Goal: Task Accomplishment & Management: Use online tool/utility

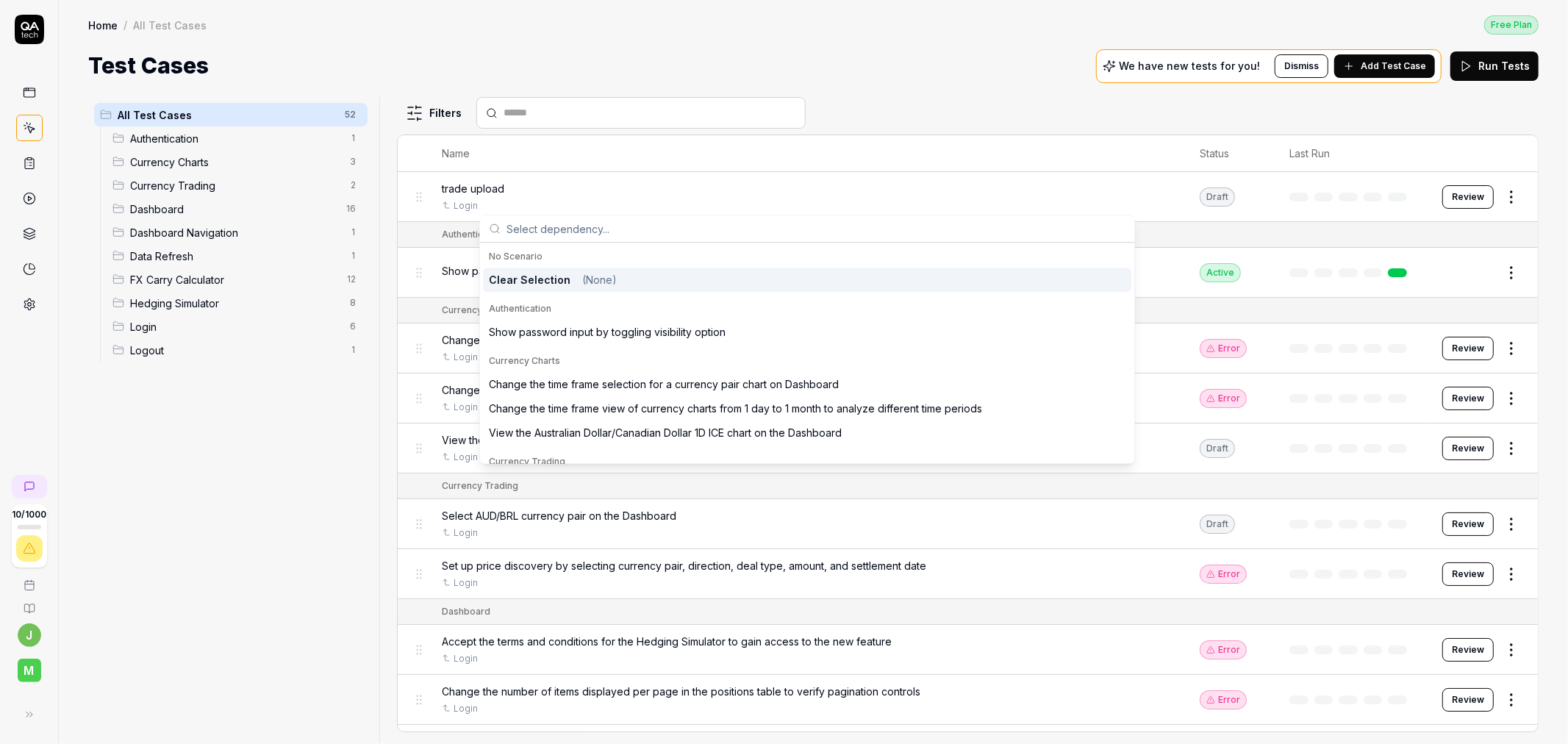
click at [502, 184] on span "trade upload" at bounding box center [473, 188] width 63 height 15
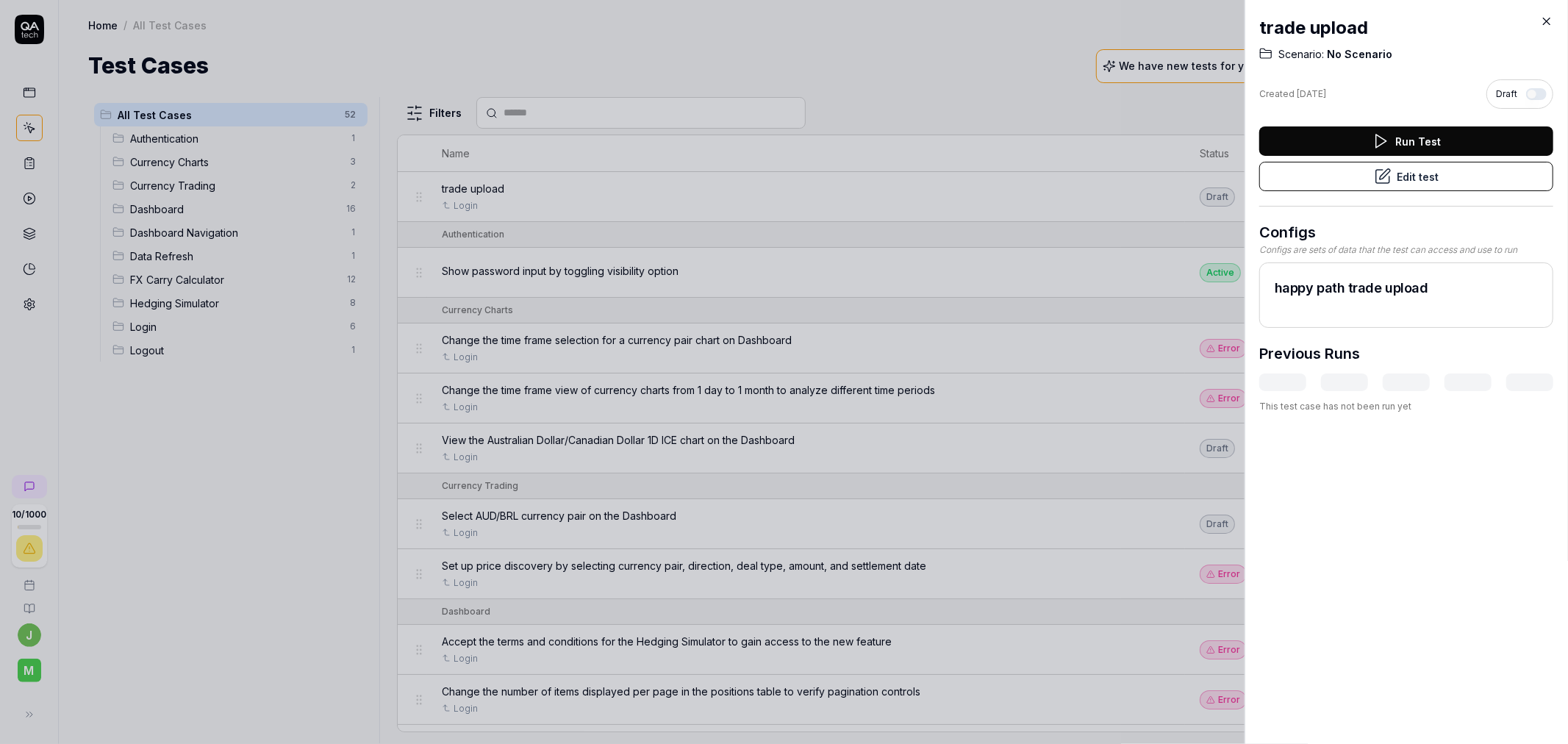
click at [1547, 17] on icon at bounding box center [1547, 21] width 14 height 14
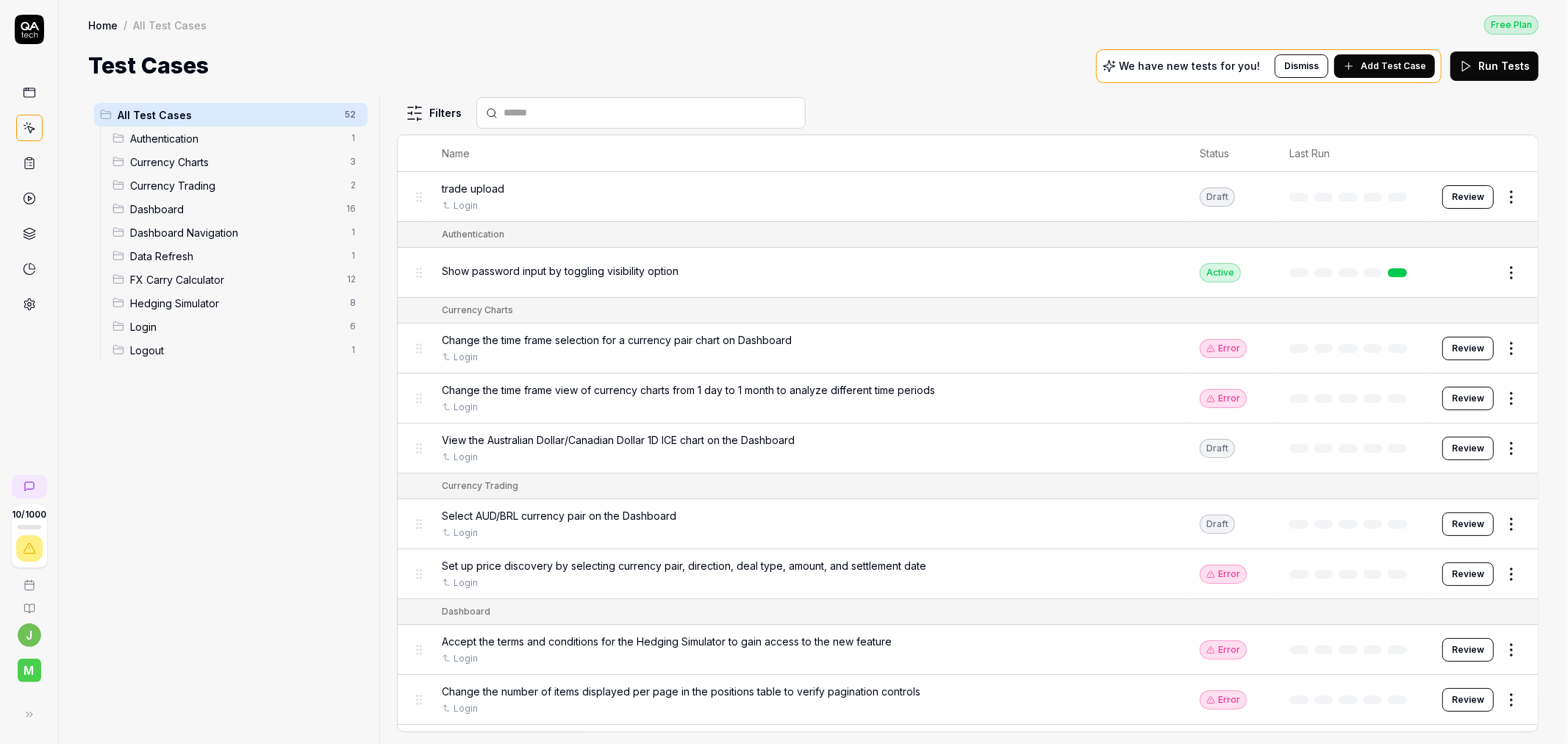
click at [1443, 191] on button "Review" at bounding box center [1468, 197] width 52 height 24
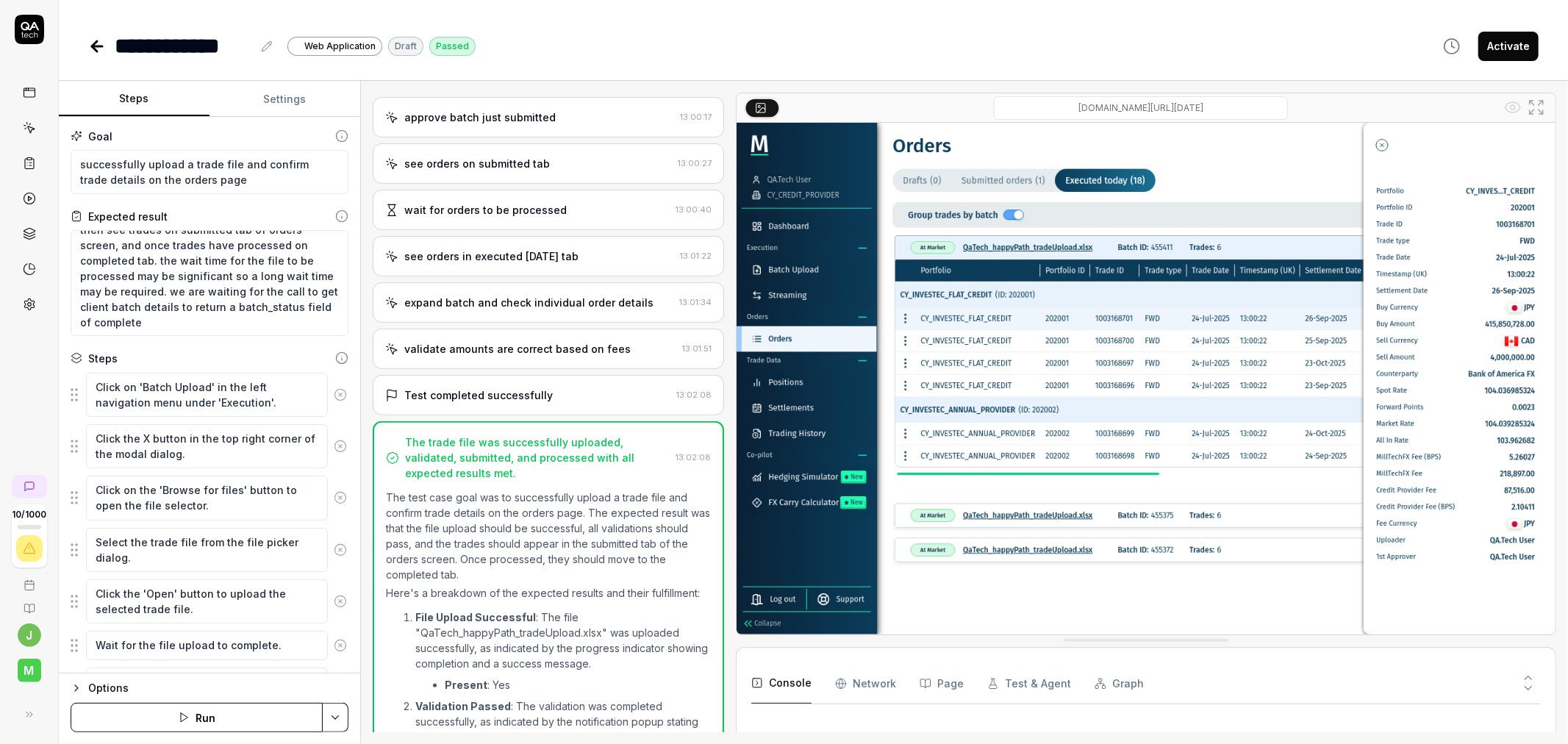
scroll to position [1056, 0]
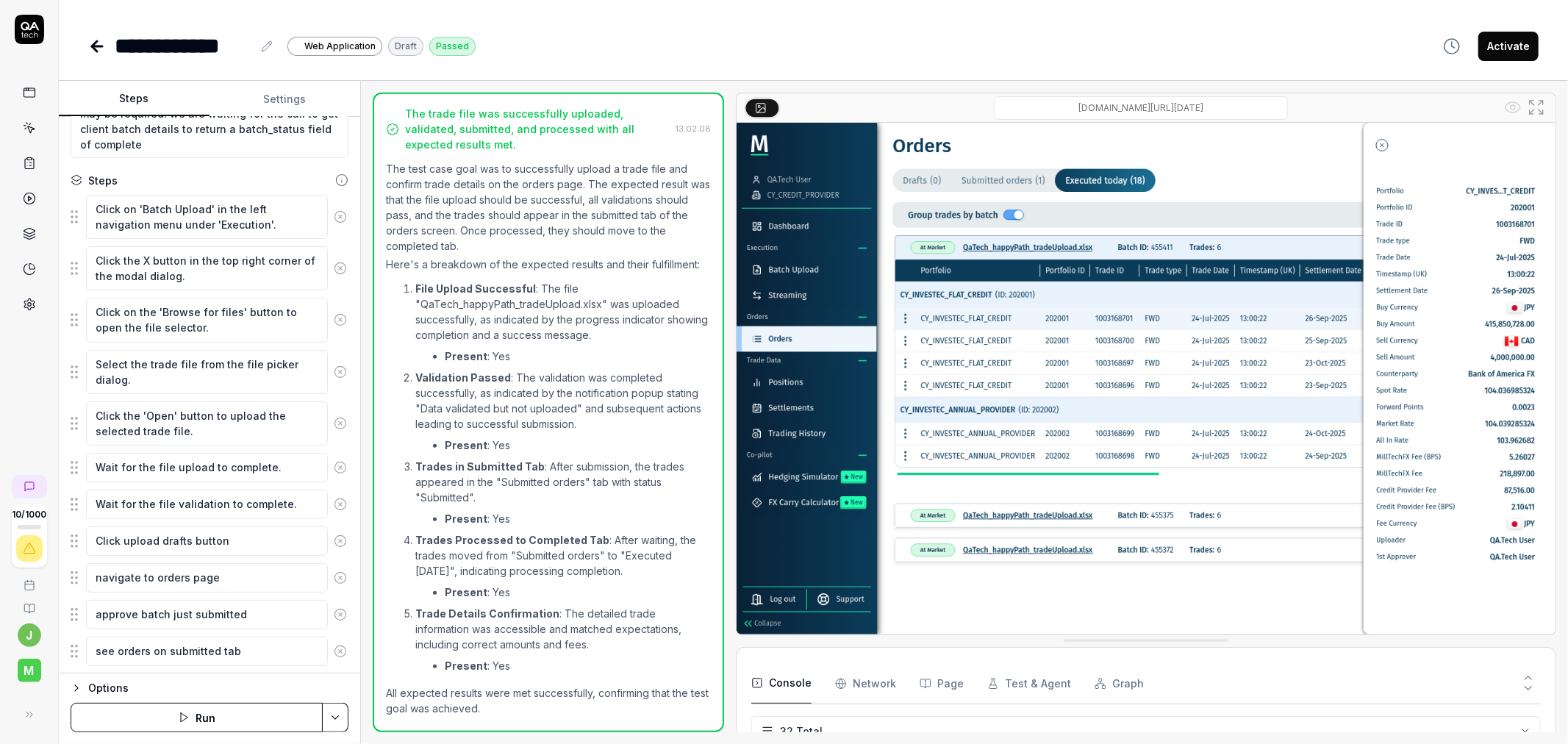
scroll to position [395, 0]
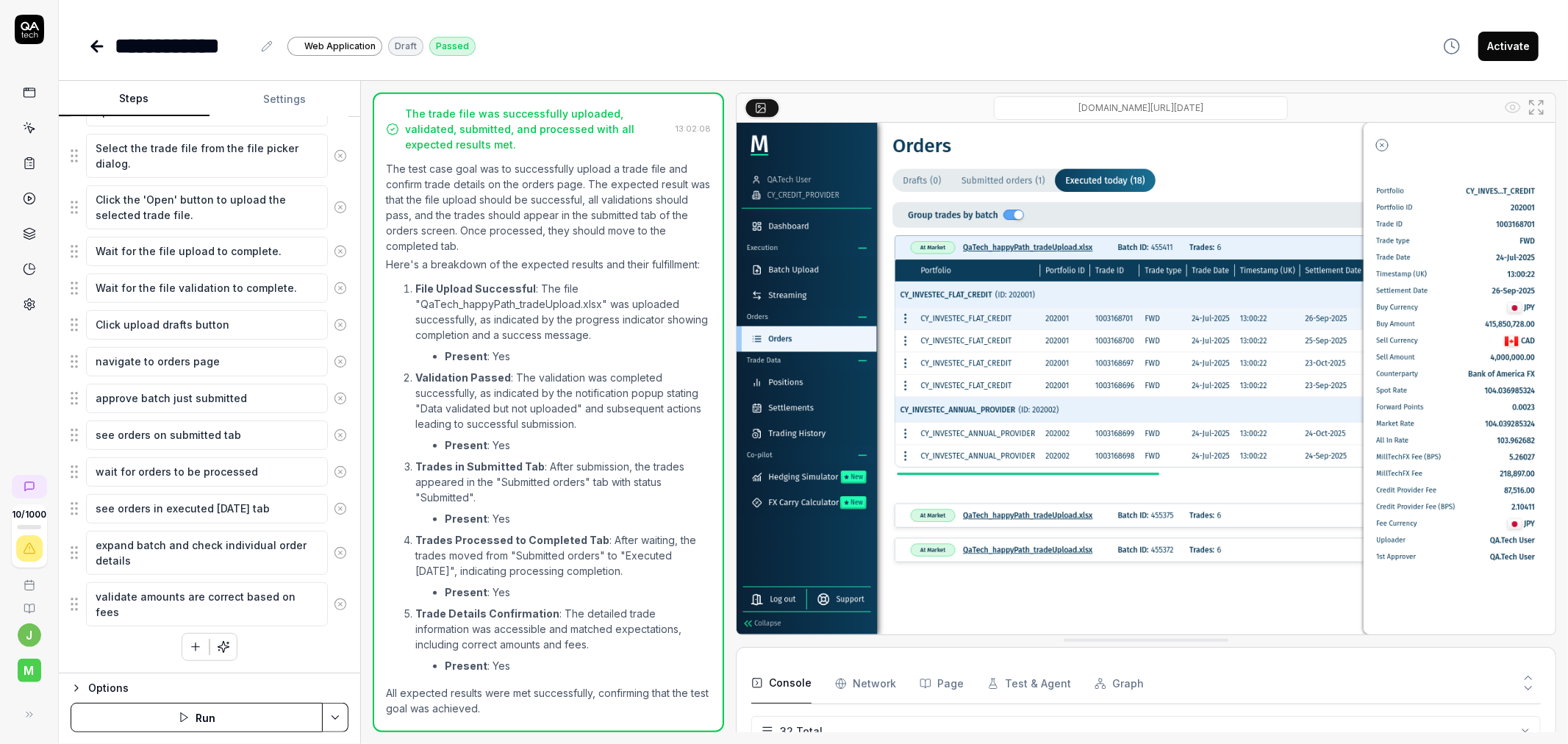
click at [191, 648] on icon "button" at bounding box center [195, 647] width 14 height 14
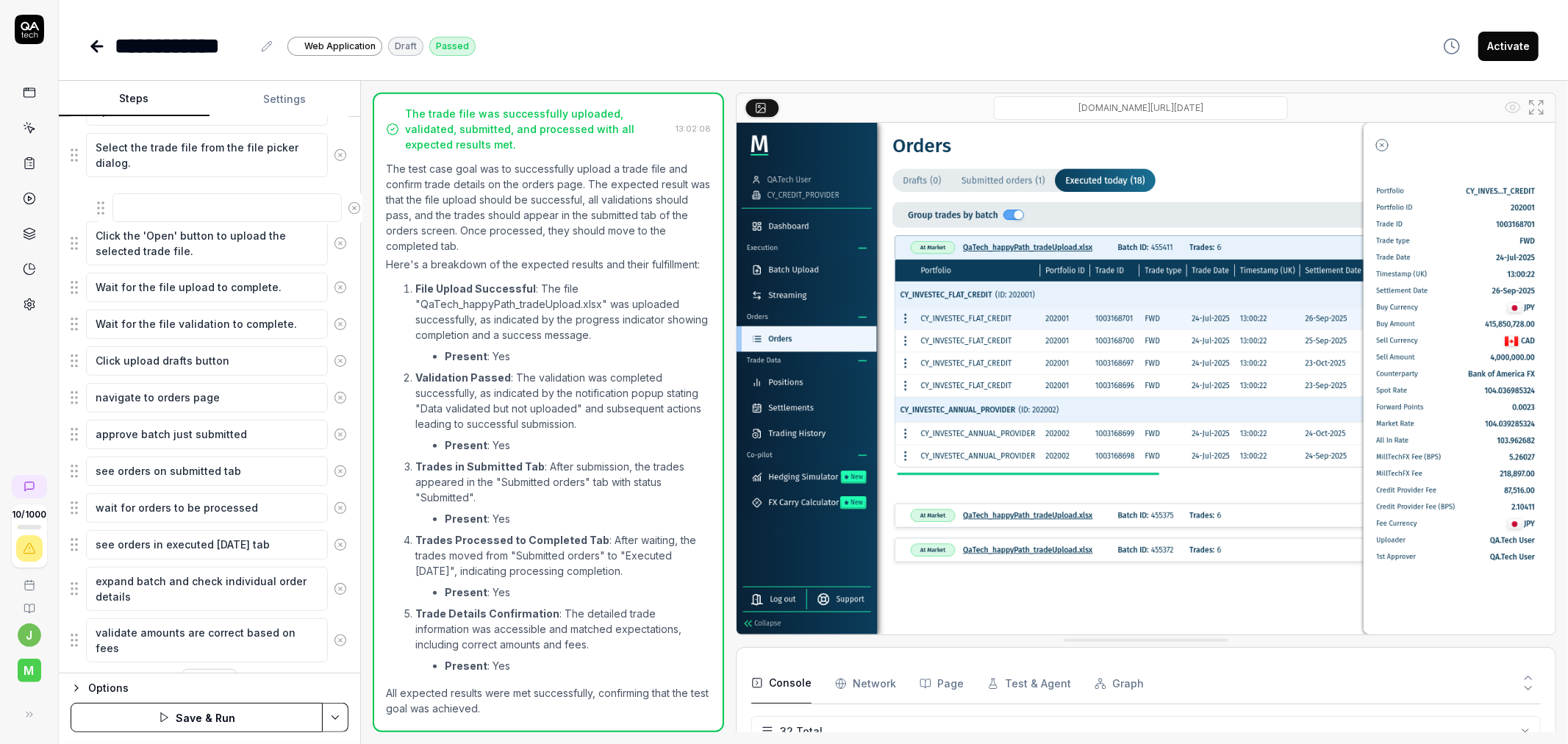
scroll to position [393, 0]
drag, startPoint x: 71, startPoint y: 616, endPoint x: 84, endPoint y: 326, distance: 290.3
click at [84, 326] on fieldset "Click on 'Batch Upload' in the left navigation menu under 'Execution'. Click th…" at bounding box center [210, 322] width 278 height 687
click at [158, 329] on textarea at bounding box center [207, 325] width 242 height 29
type textarea "*"
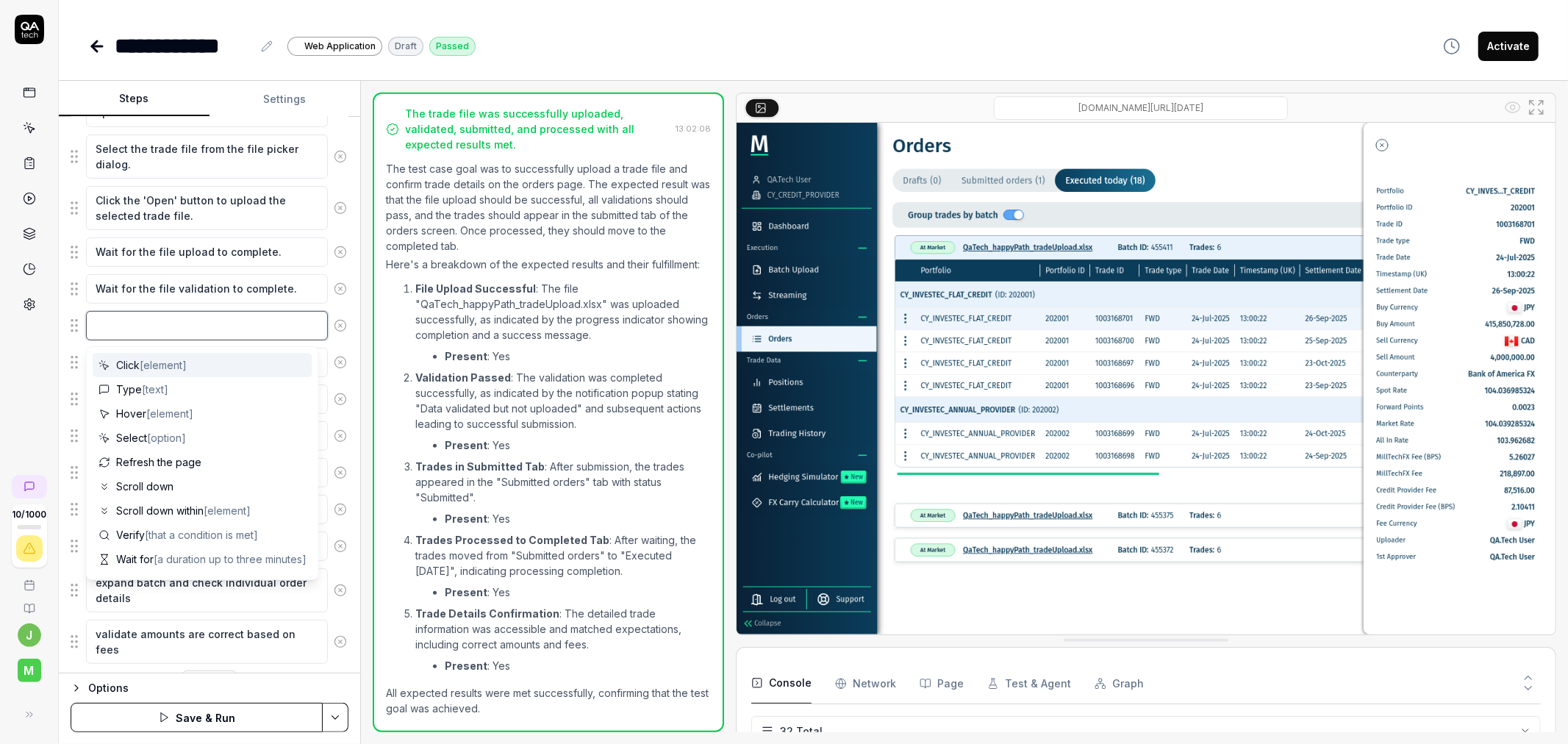
type textarea "p"
type textarea "*"
type textarea "po"
type textarea "*"
type textarea "pol"
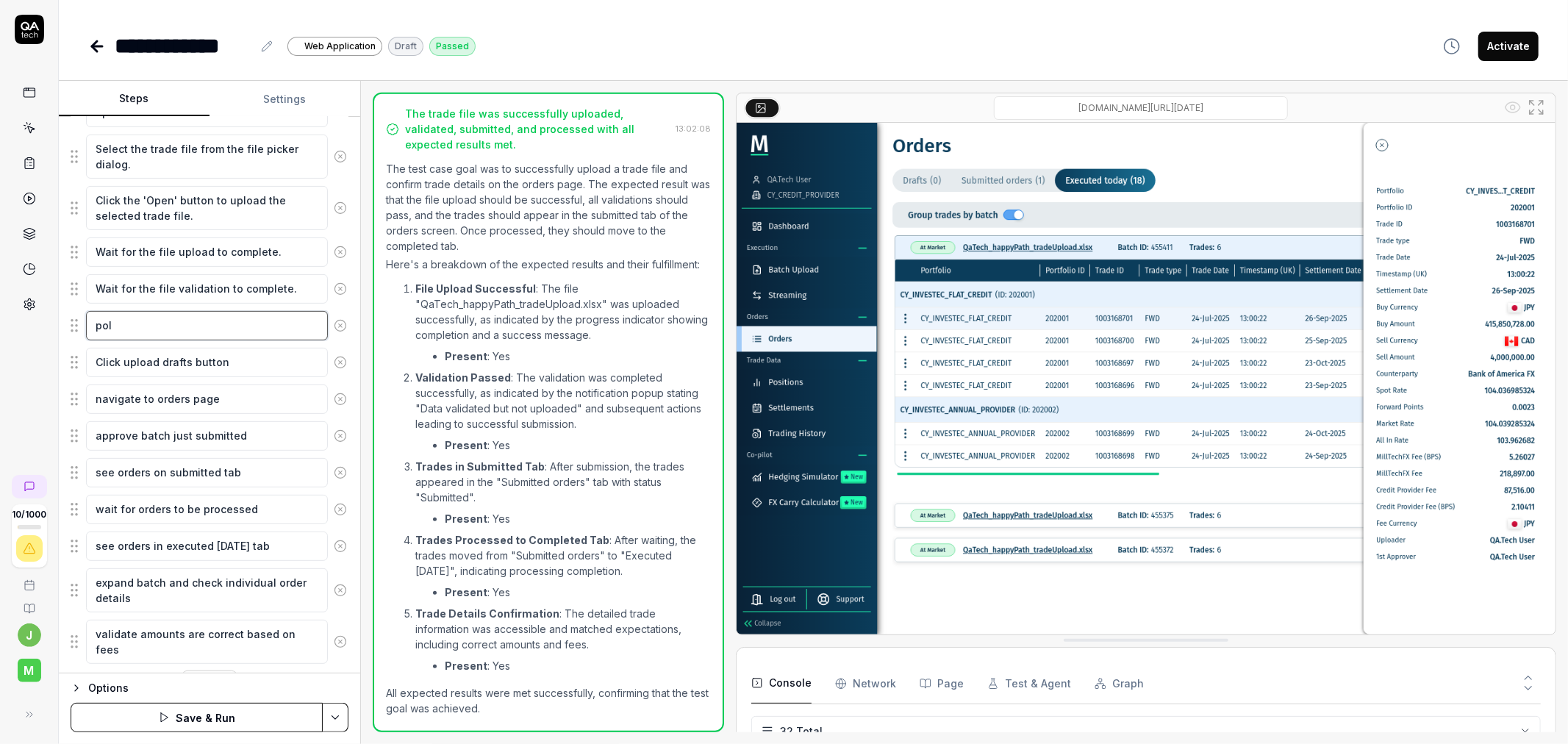
type textarea "*"
type textarea "poll"
type textarea "*"
type textarea "pol"
type textarea "*"
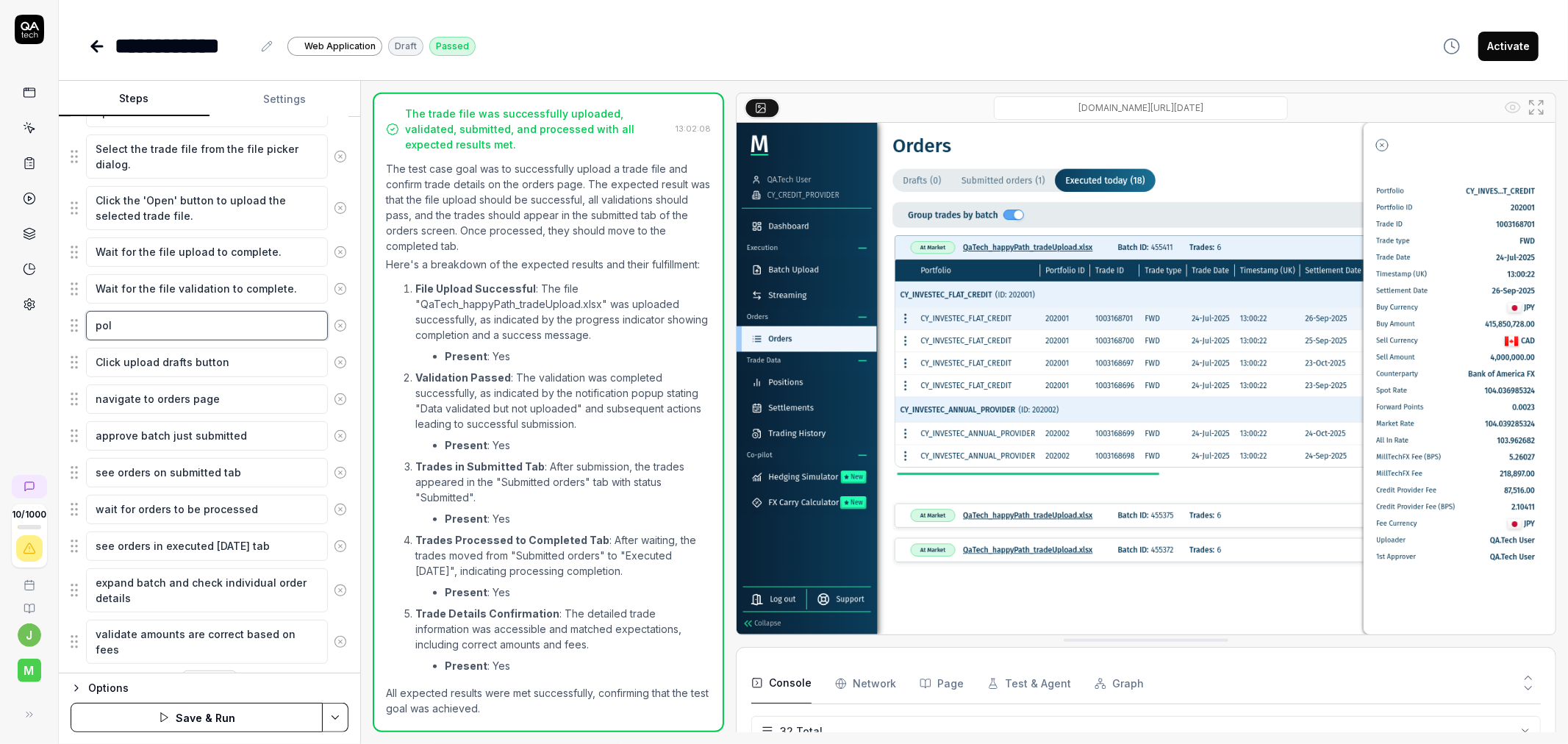
type textarea "po"
type textarea "*"
type textarea "p"
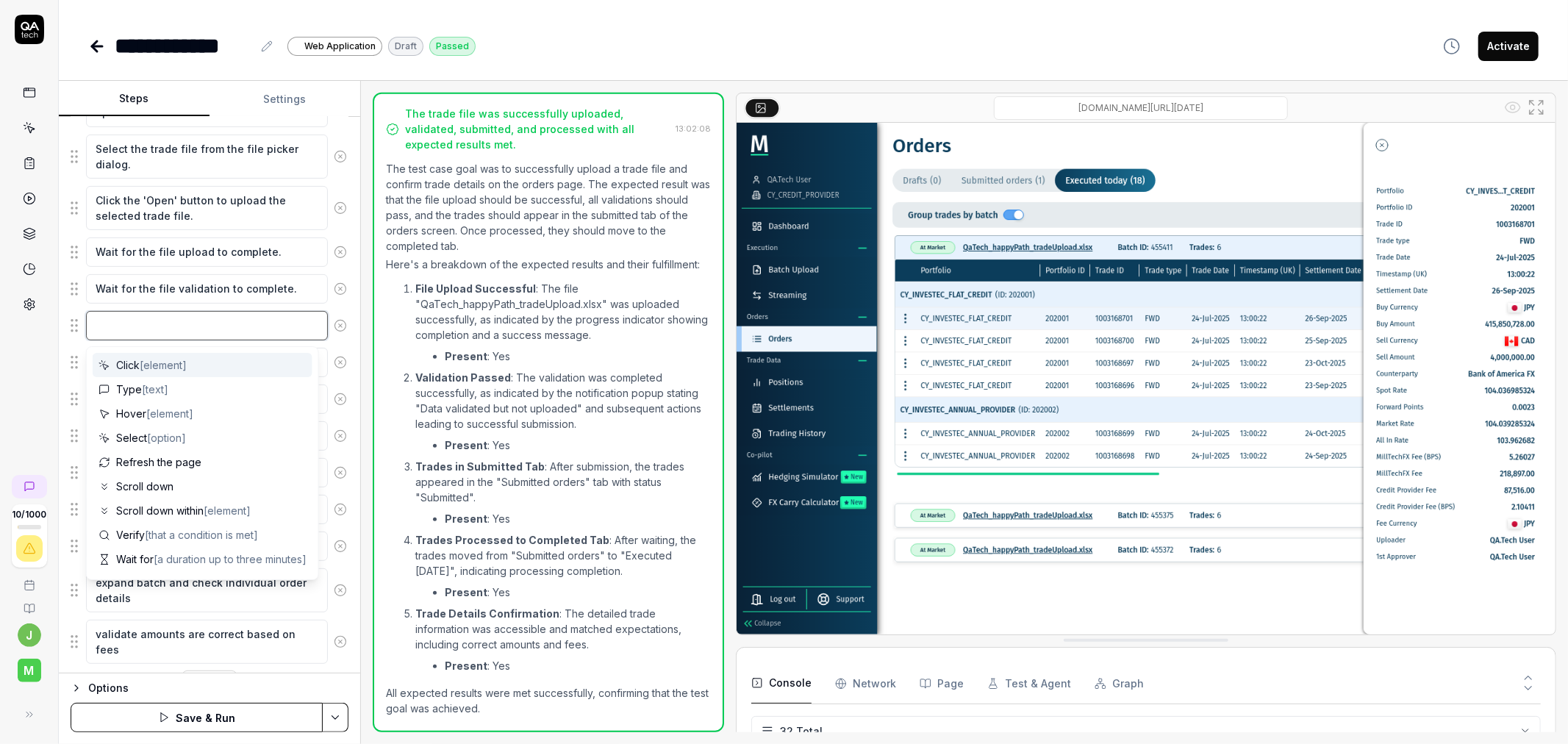
type textarea "*"
type textarea "i"
type textarea "*"
type textarea "in"
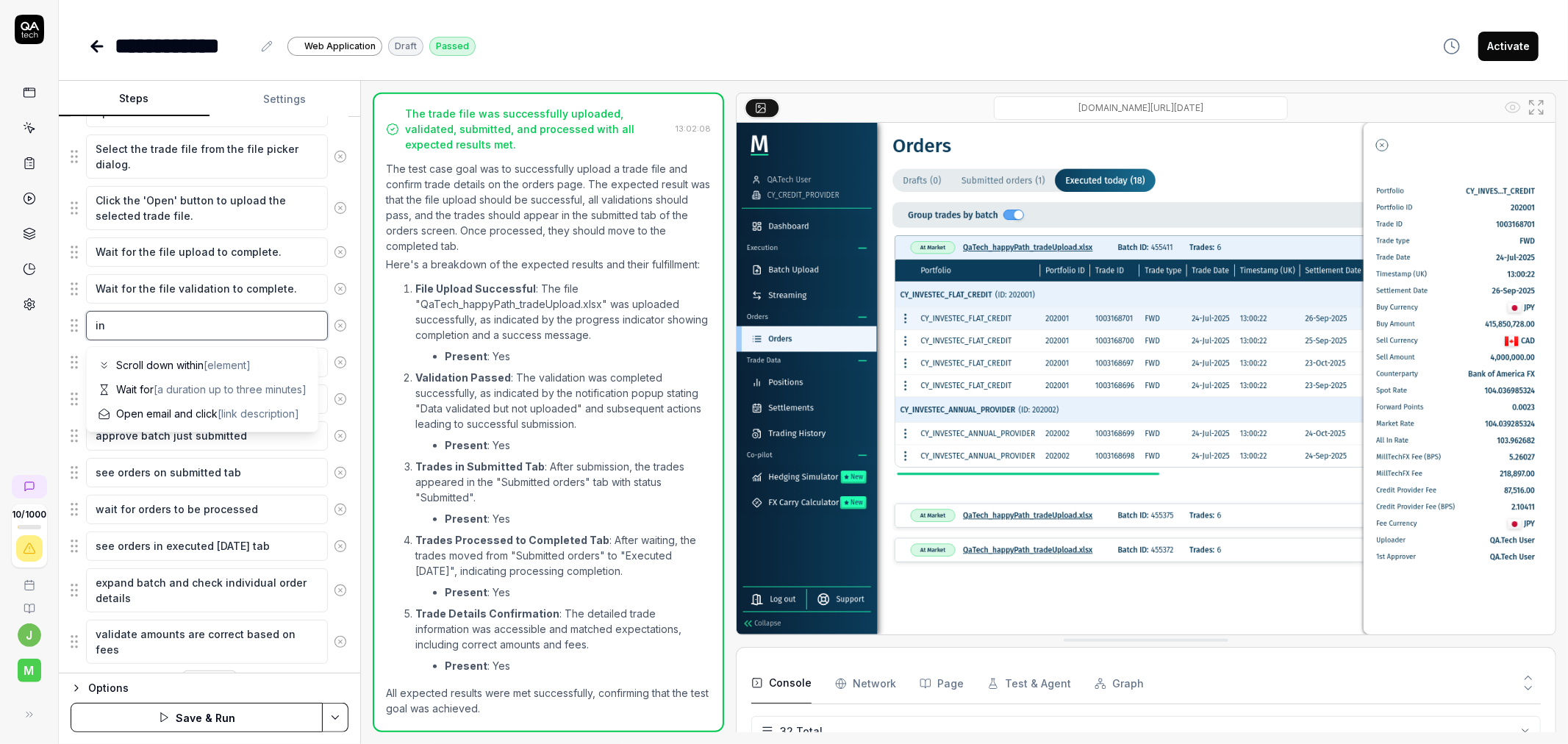
type textarea "*"
type textarea "int"
type textarea "*"
type textarea "inte"
type textarea "*"
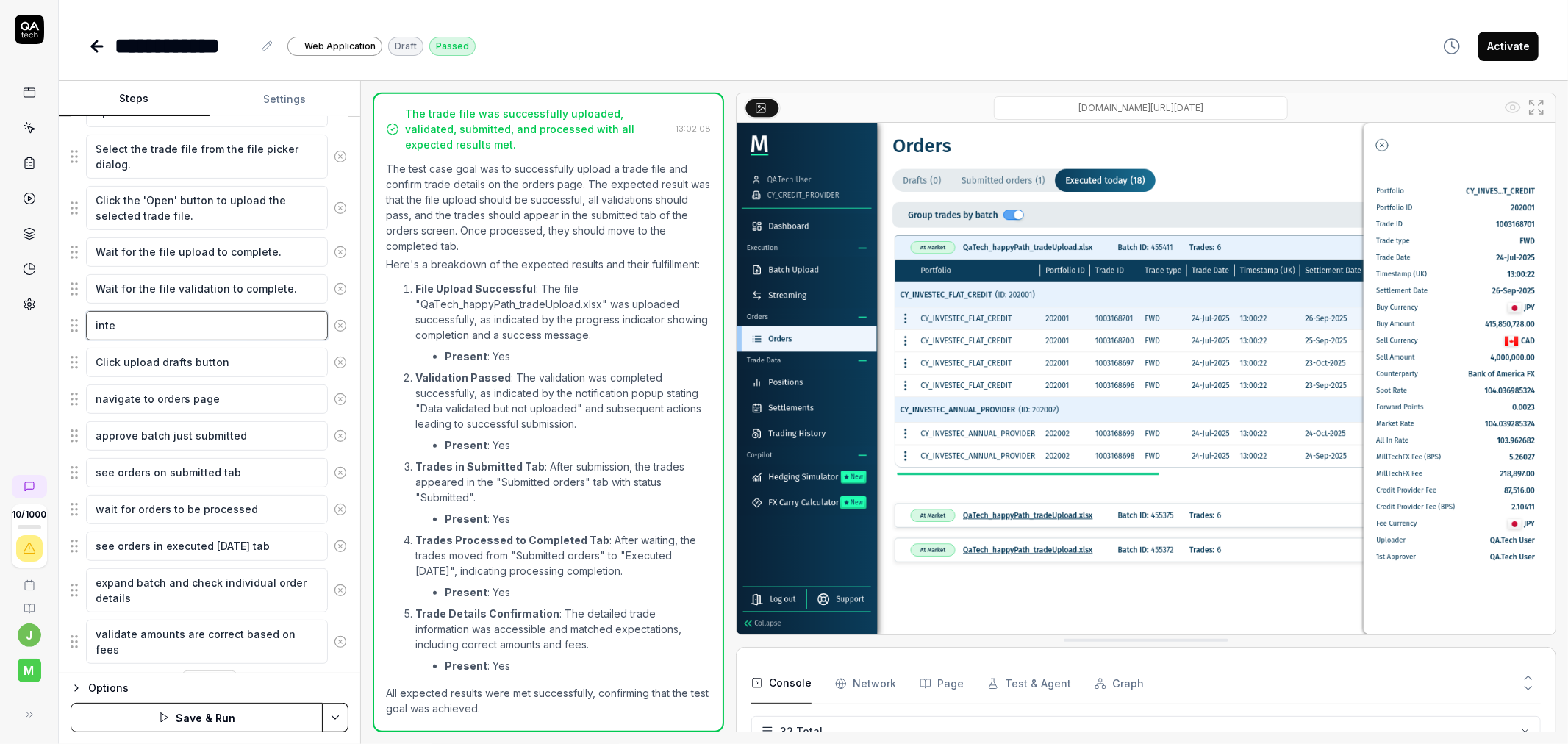
type textarea "inter"
type textarea "*"
type textarea "interc"
type textarea "*"
type textarea "interce"
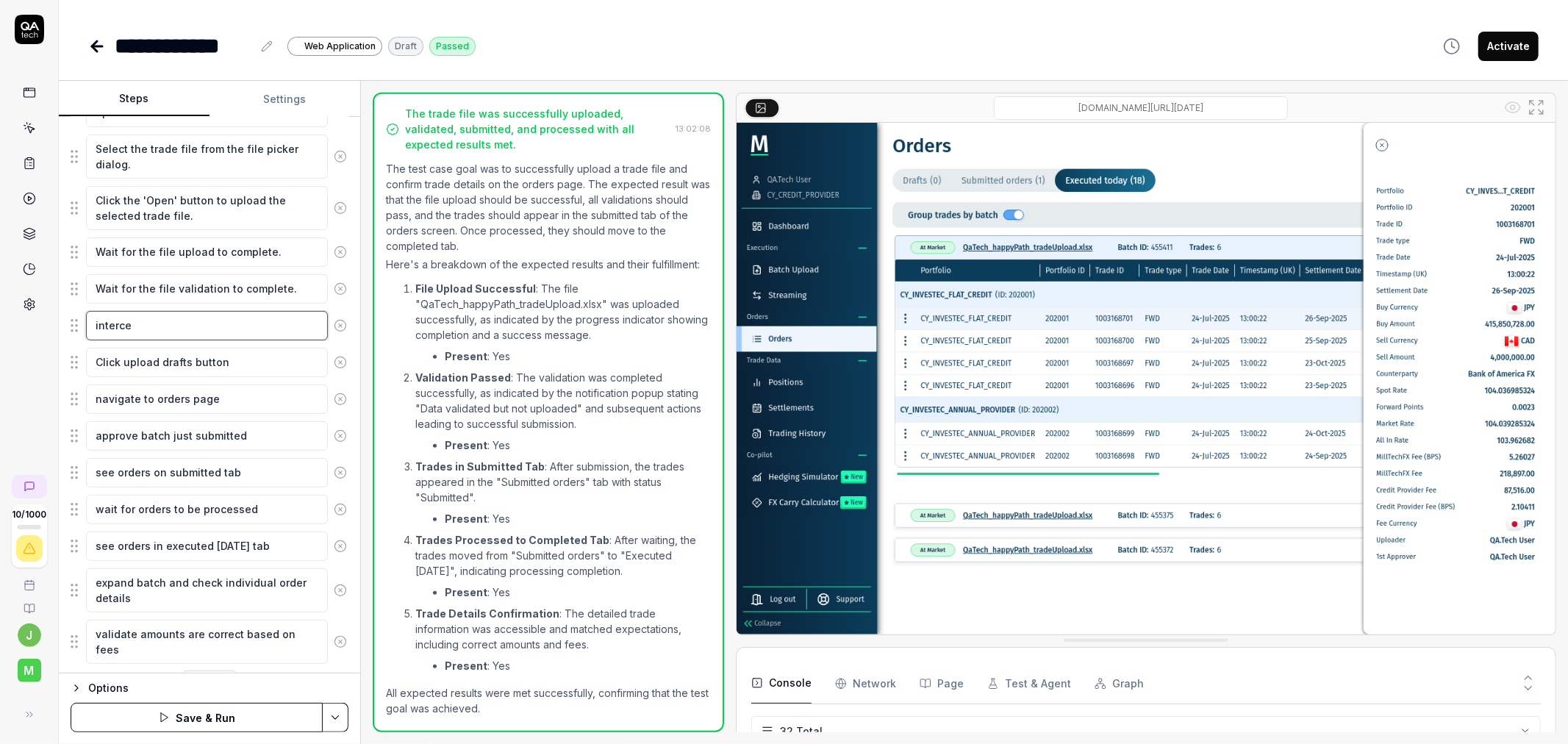
type textarea "*"
type textarea "intercep"
type textarea "*"
type textarea "intercept"
type textarea "*"
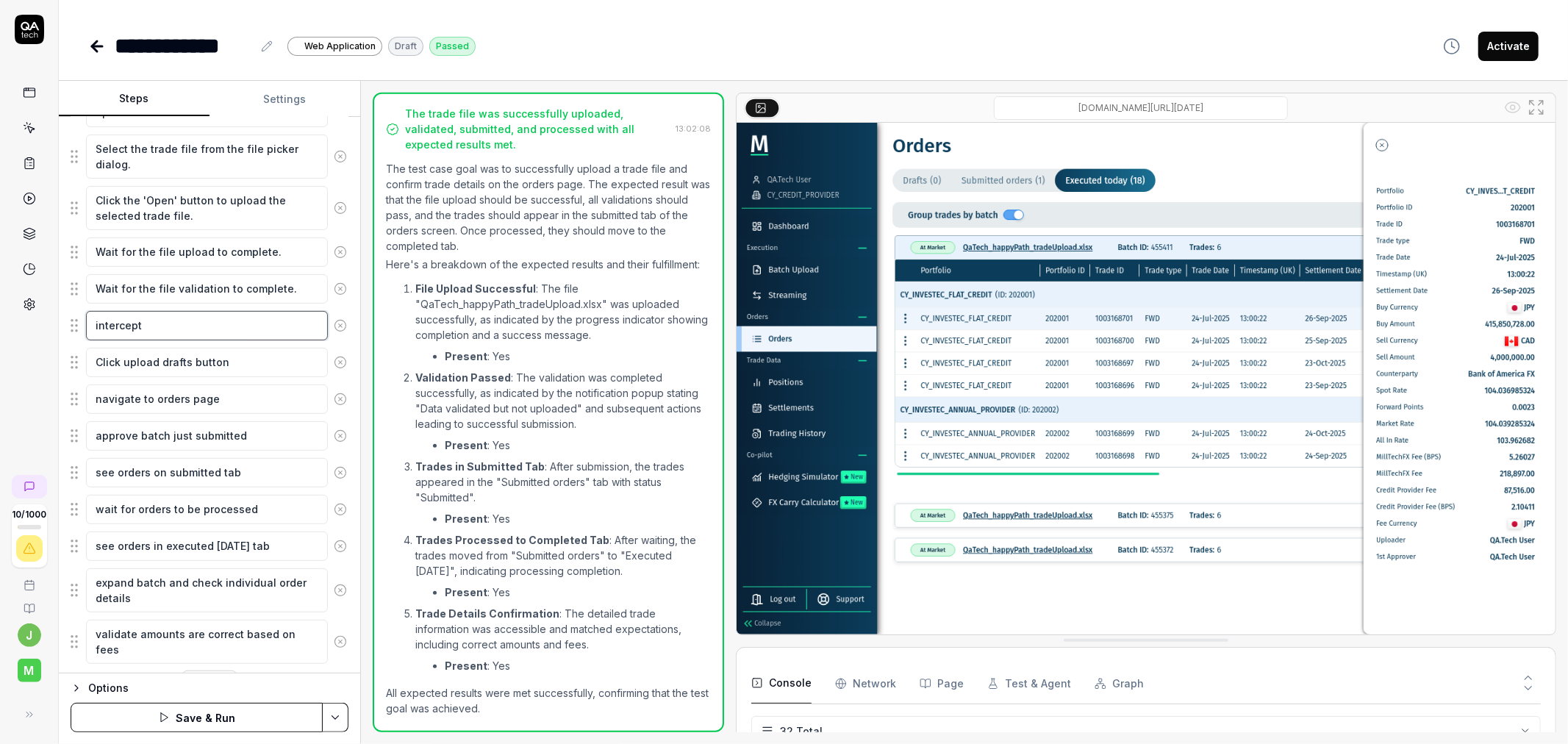
type textarea "intercept c"
type textarea "*"
type textarea "intercept ca"
type textarea "*"
type textarea "intercept cal"
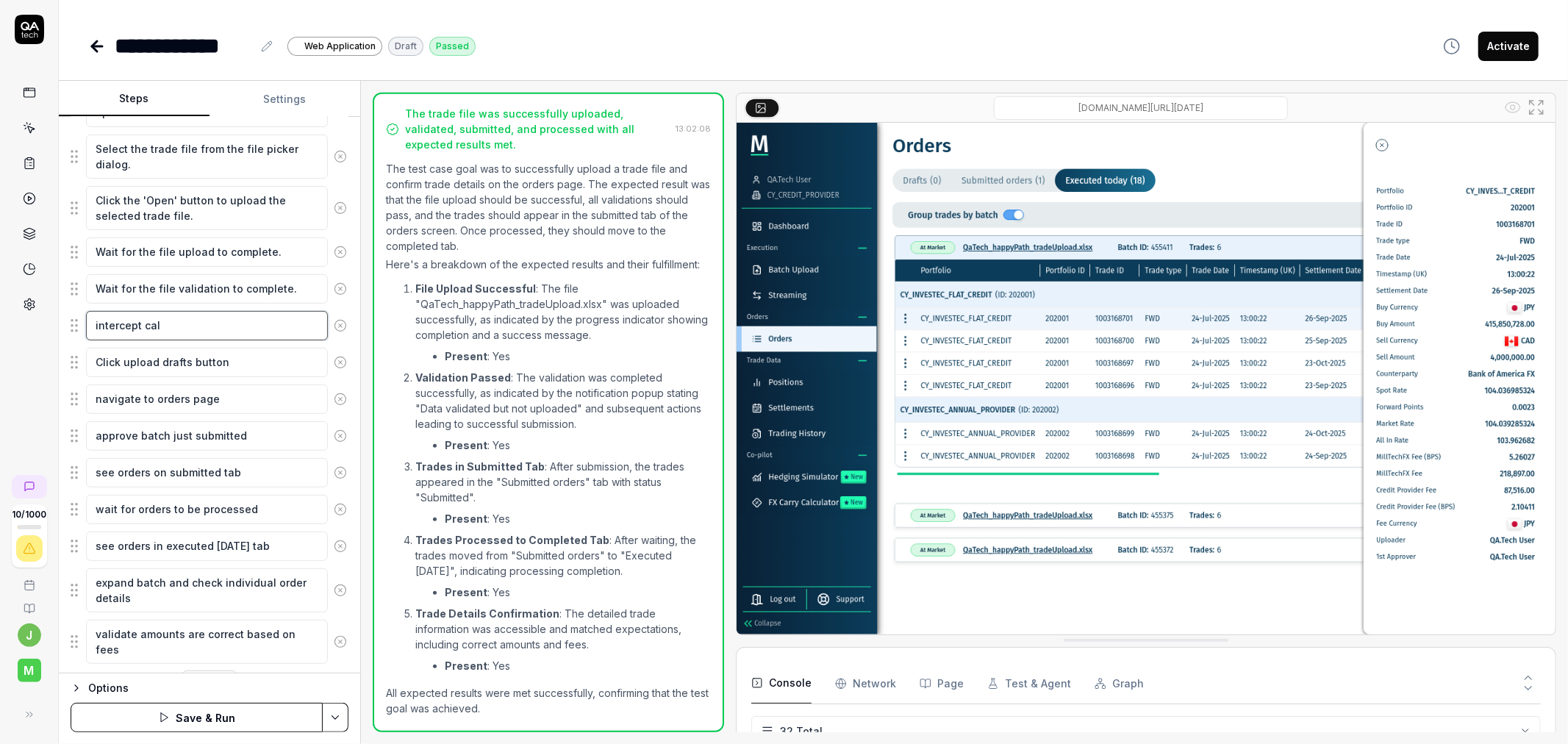
type textarea "*"
type textarea "intercept call"
type textarea "*"
type textarea "intercept call"
type textarea "*"
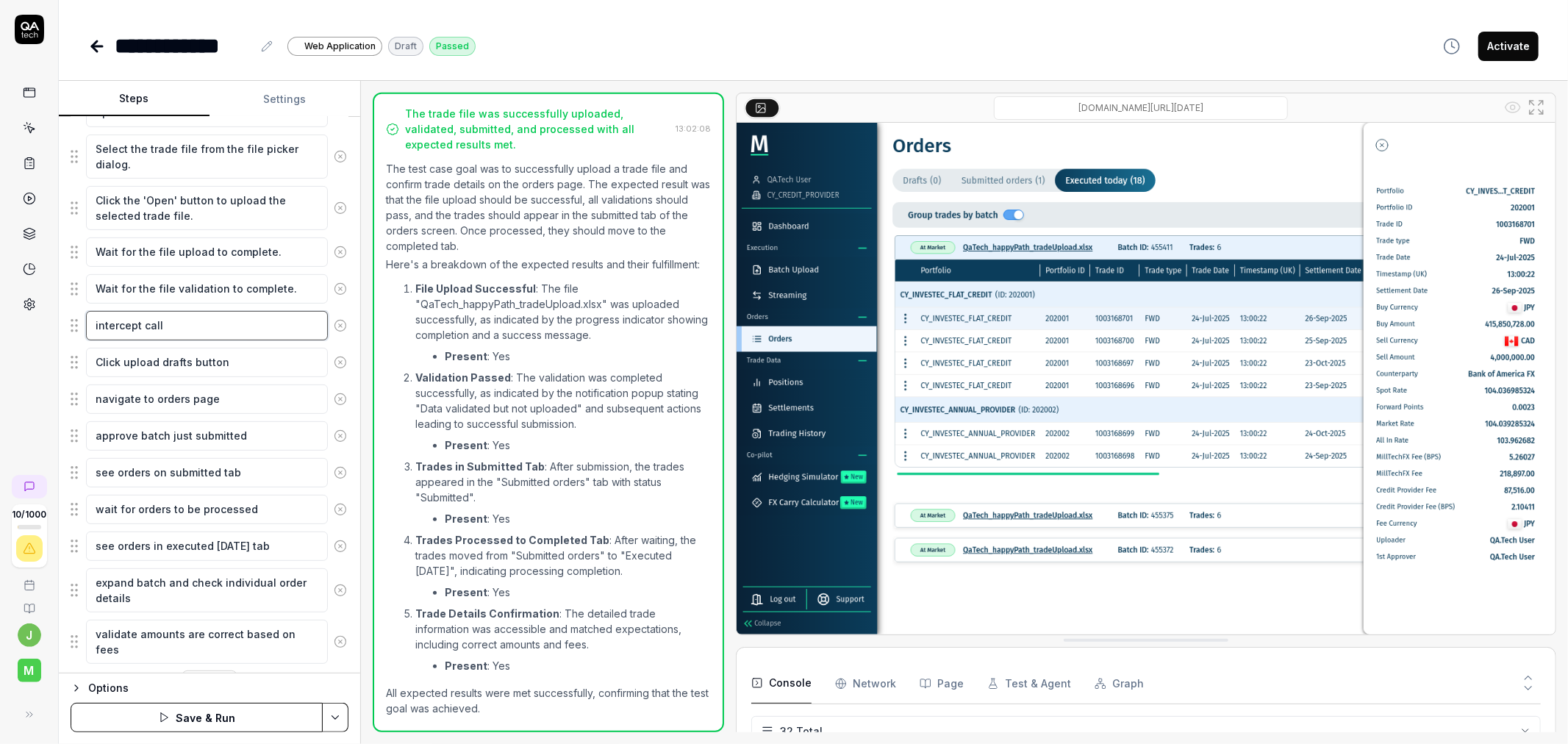
type textarea "intercept call t"
type textarea "*"
type textarea "intercept call to"
type textarea "*"
type textarea "intercept call to"
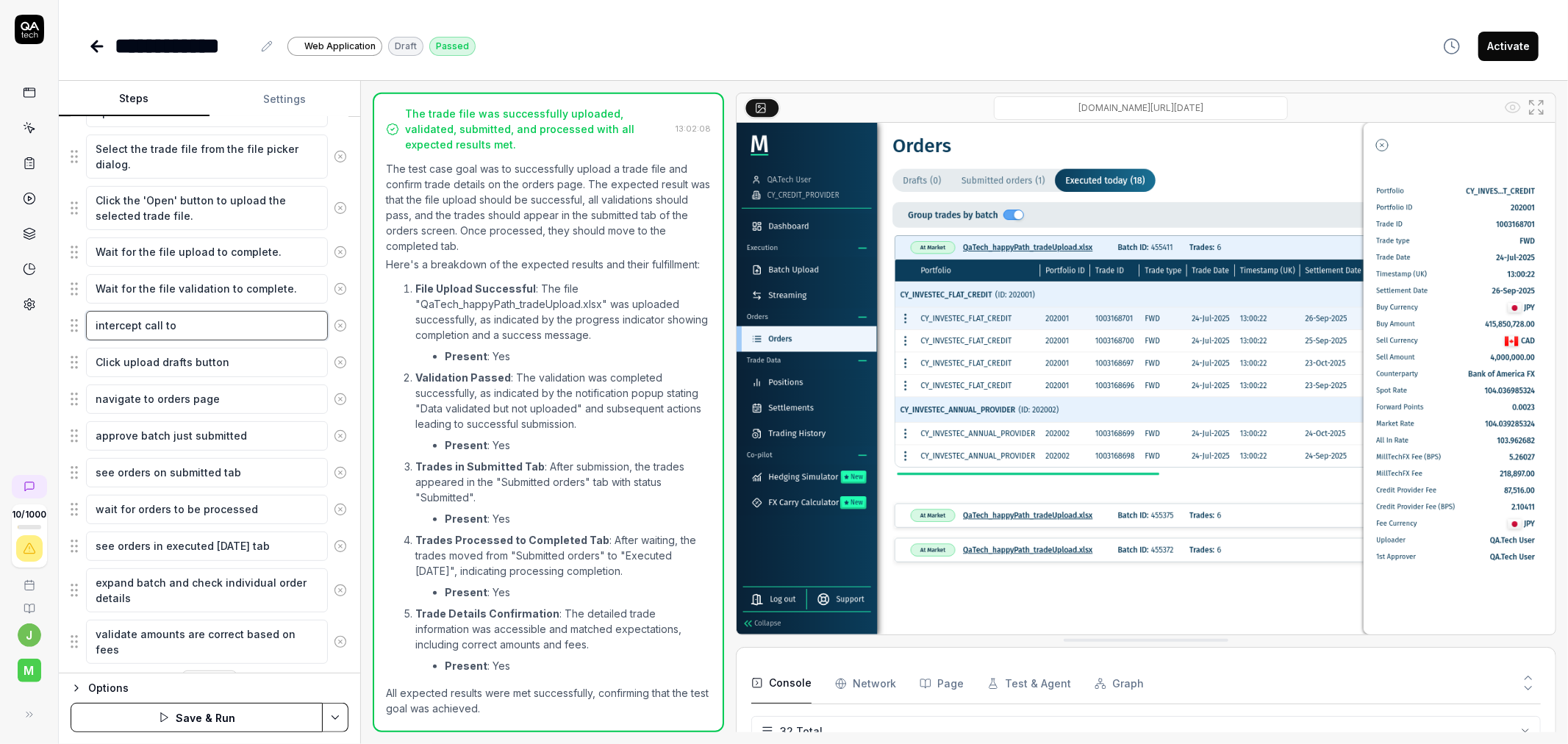
type textarea "*"
type textarea "intercept call to b"
type textarea "*"
type textarea "intercept call to ba"
type textarea "*"
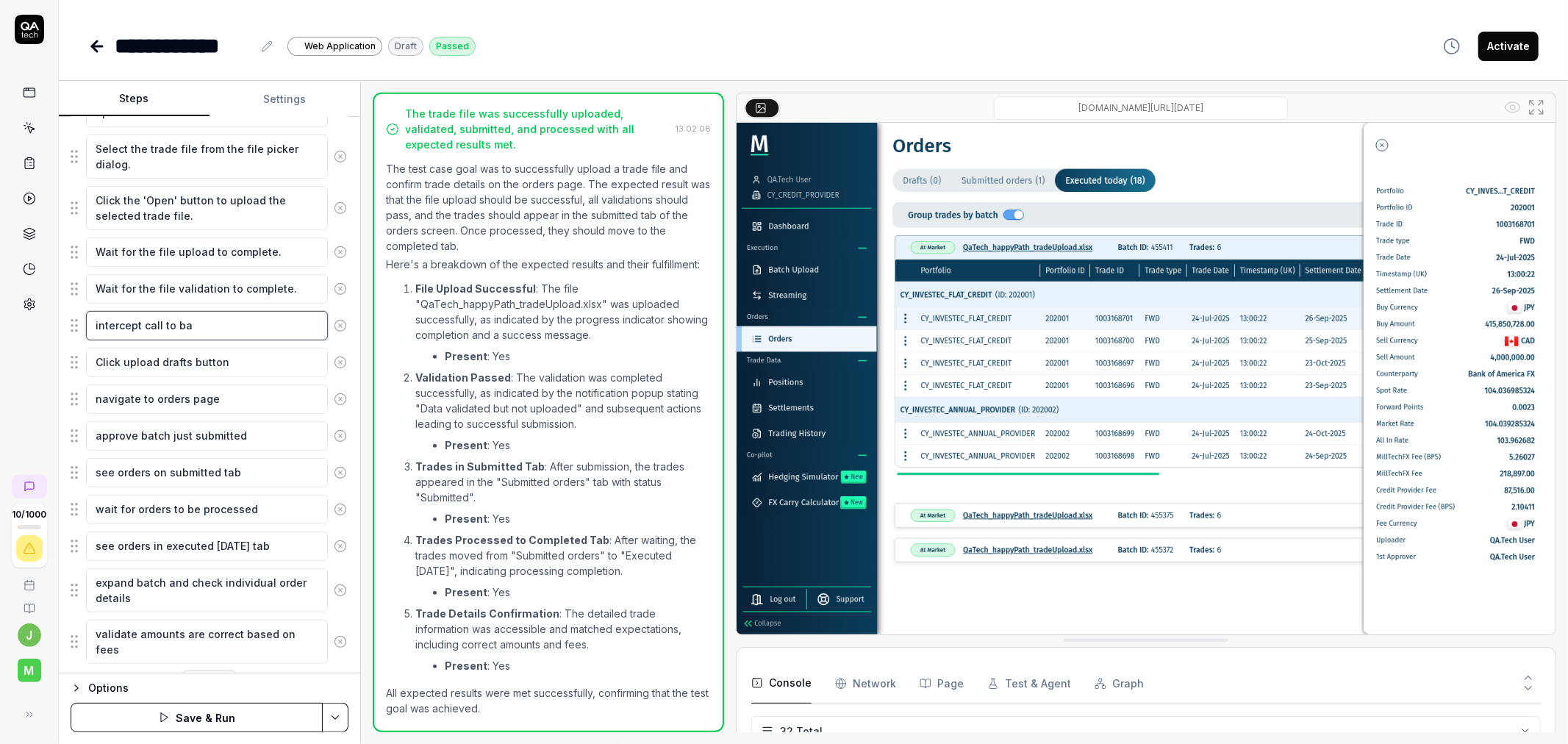
type textarea "intercept call to bat"
type textarea "*"
type textarea "intercept call to batc"
type textarea "*"
type textarea "intercept call to batch"
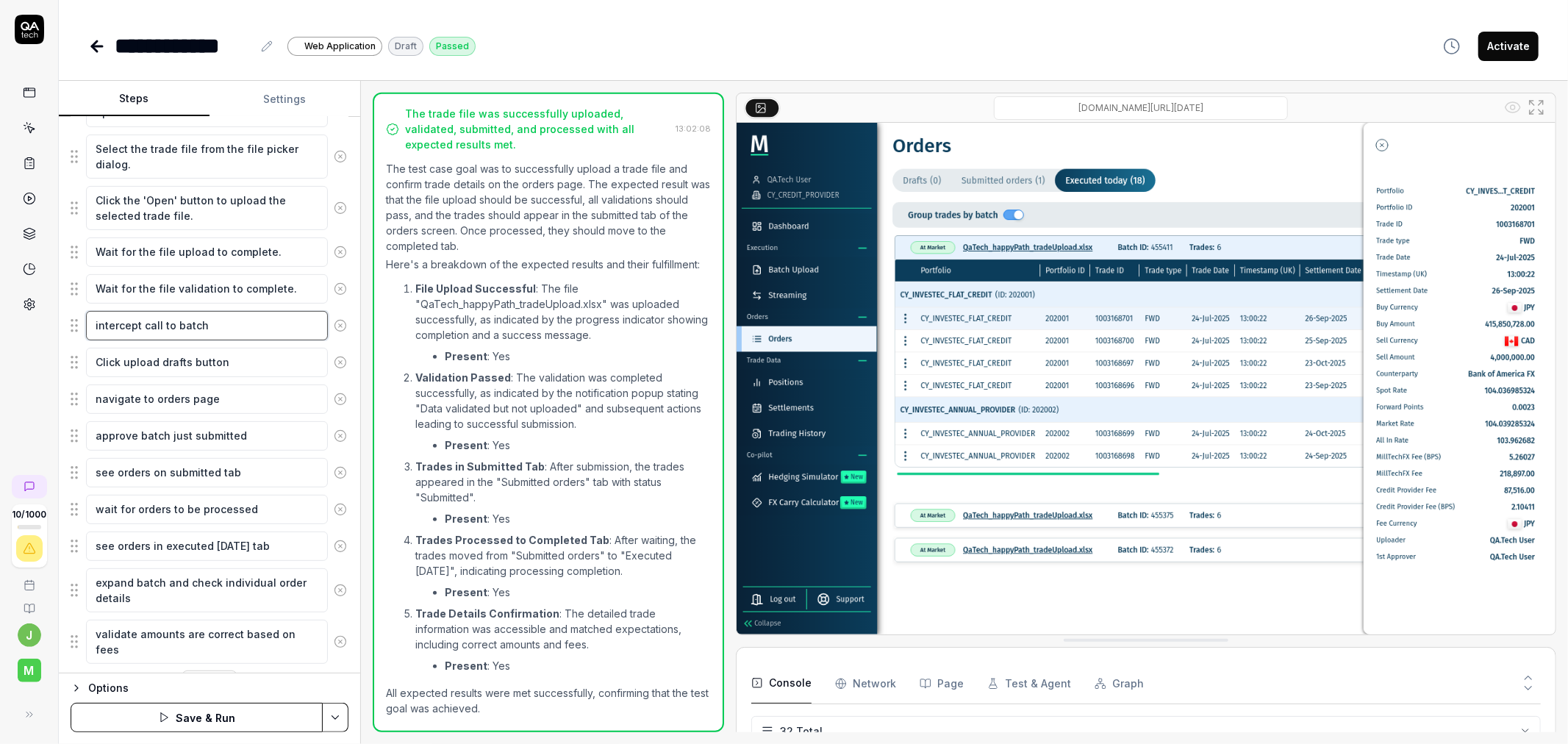
type textarea "*"
type textarea "intercept call to batchs"
type textarea "*"
type textarea "intercept call to batchst"
type textarea "*"
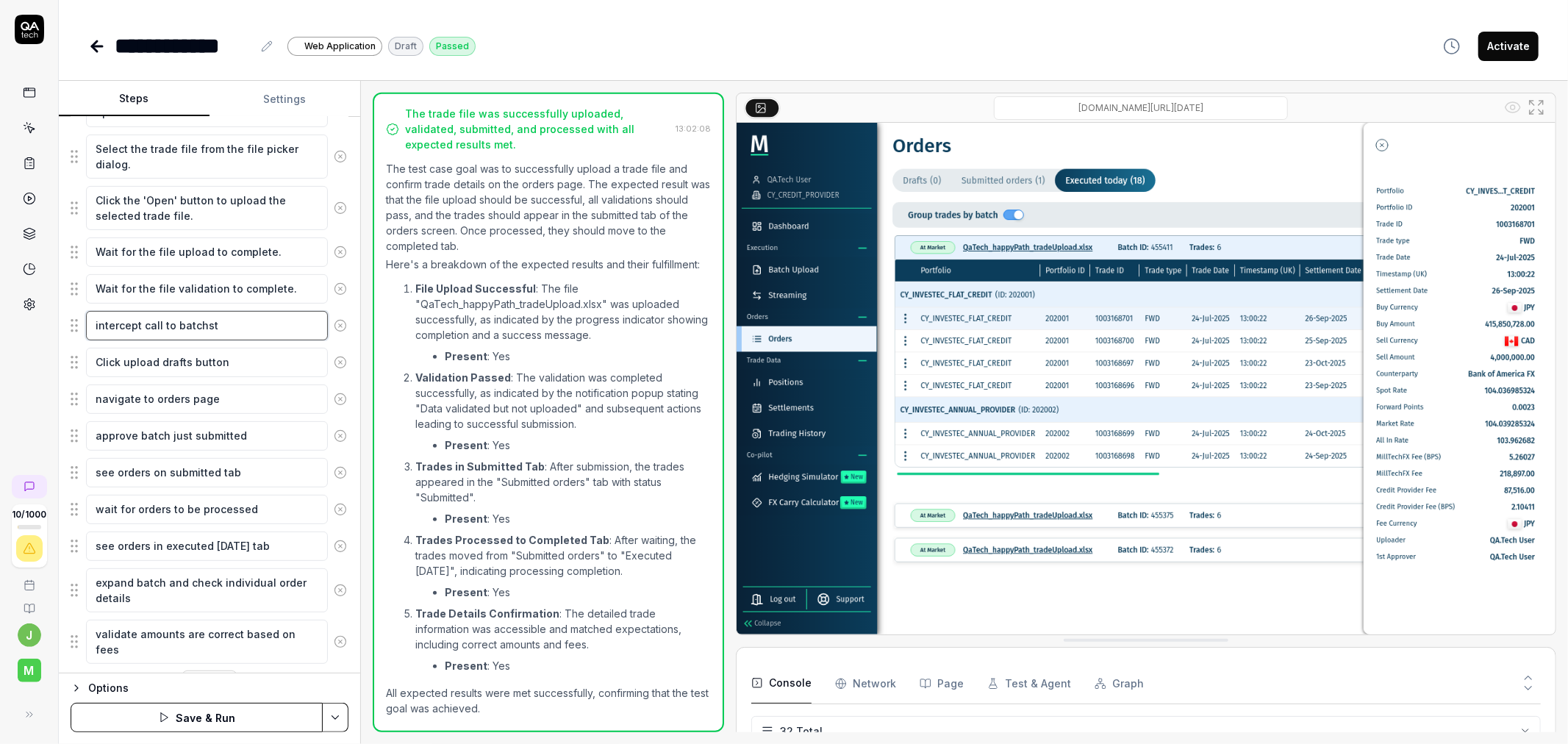
type textarea "intercept call to batchsta"
type textarea "*"
type textarea "intercept call to batchstat"
type textarea "*"
type textarea "intercept call to batchstatu"
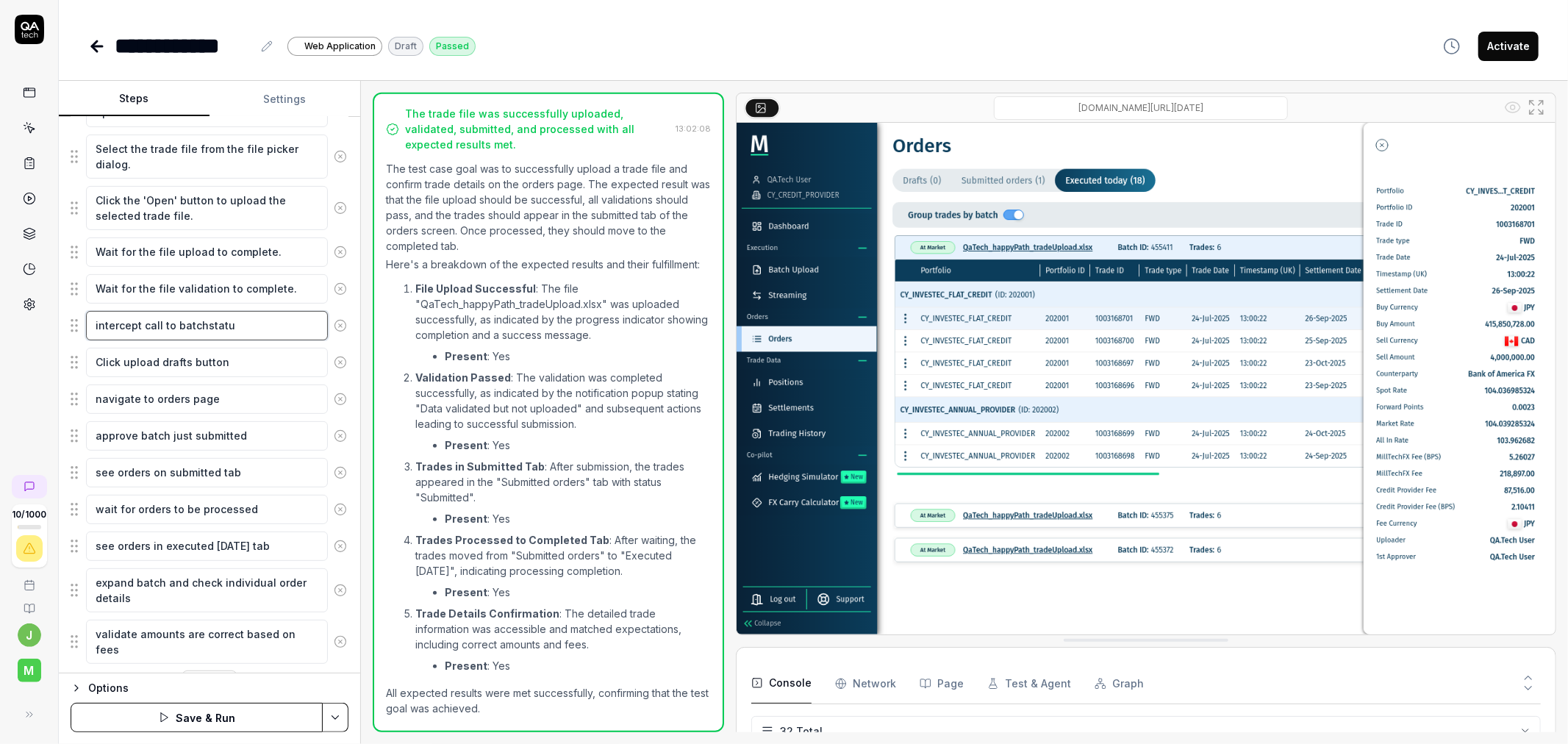
type textarea "*"
type textarea "intercept call to batchstatus a"
type textarea "*"
type textarea "intercept call to batchstatus an"
type textarea "*"
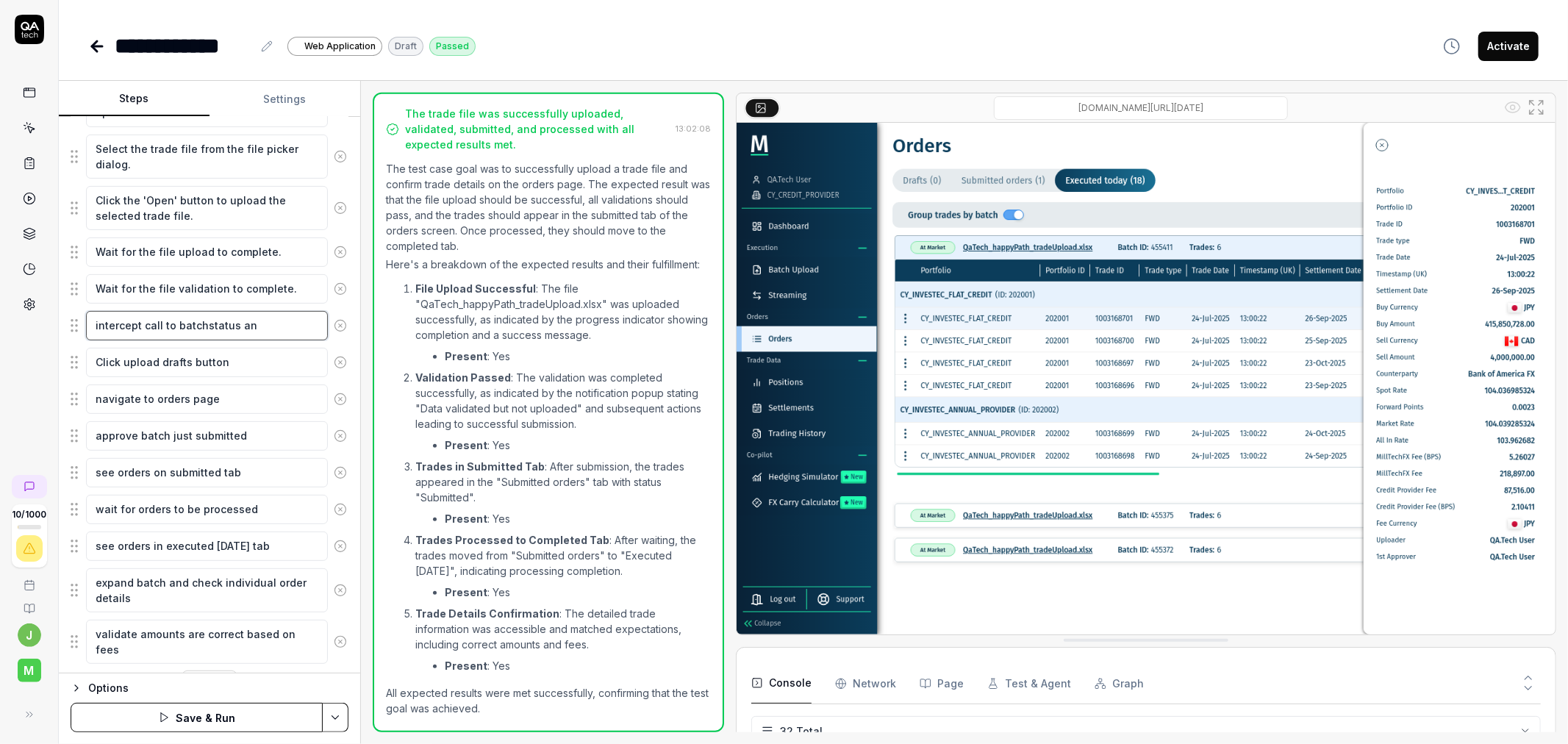
type textarea "intercept call to batchstatus and"
type textarea "*"
type textarea "intercept call to batchstatus and"
type textarea "*"
type textarea "intercept call to batchstatus and w"
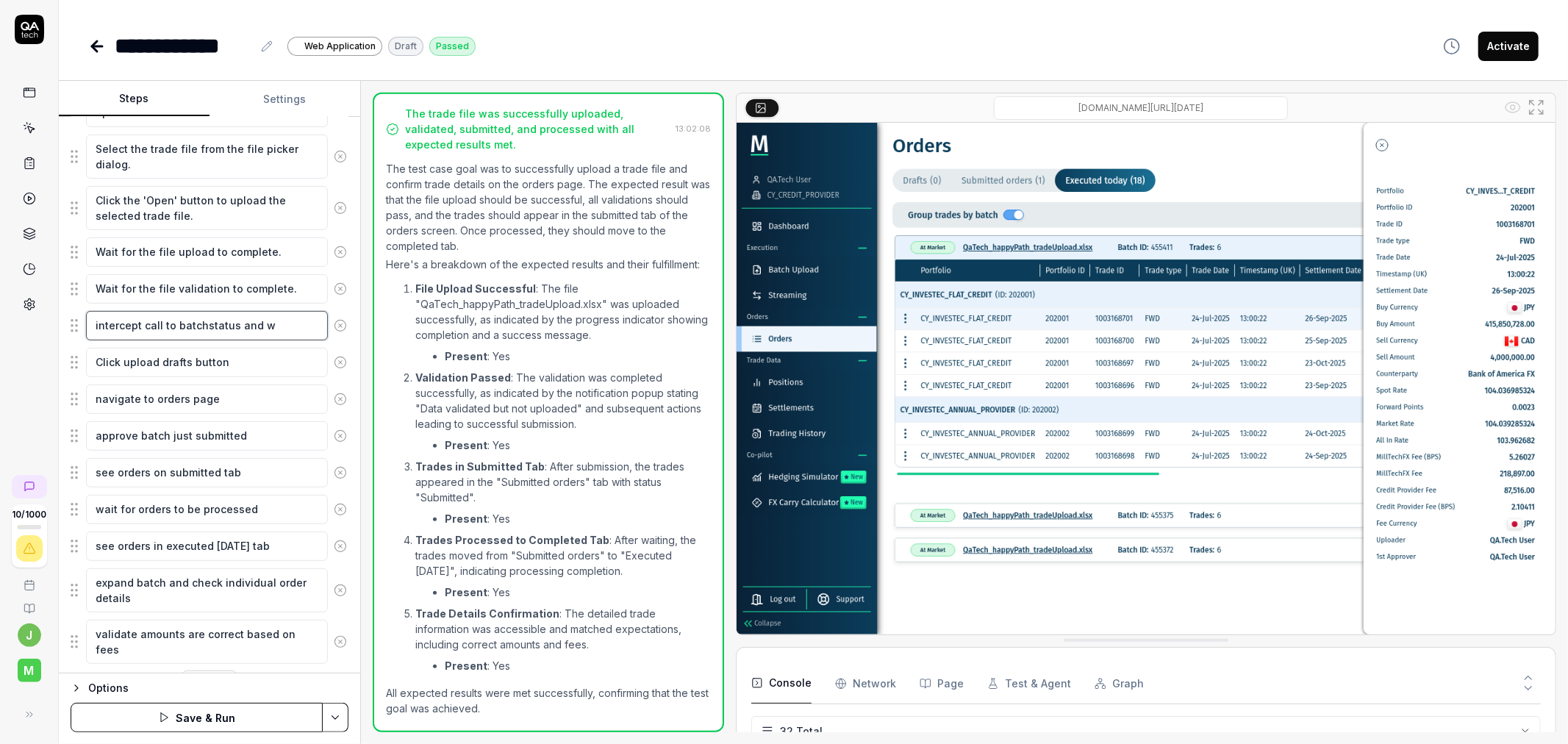
type textarea "*"
type textarea "intercept call to batchstatus and wa"
type textarea "*"
type textarea "intercept call to batchstatus and wai"
type textarea "*"
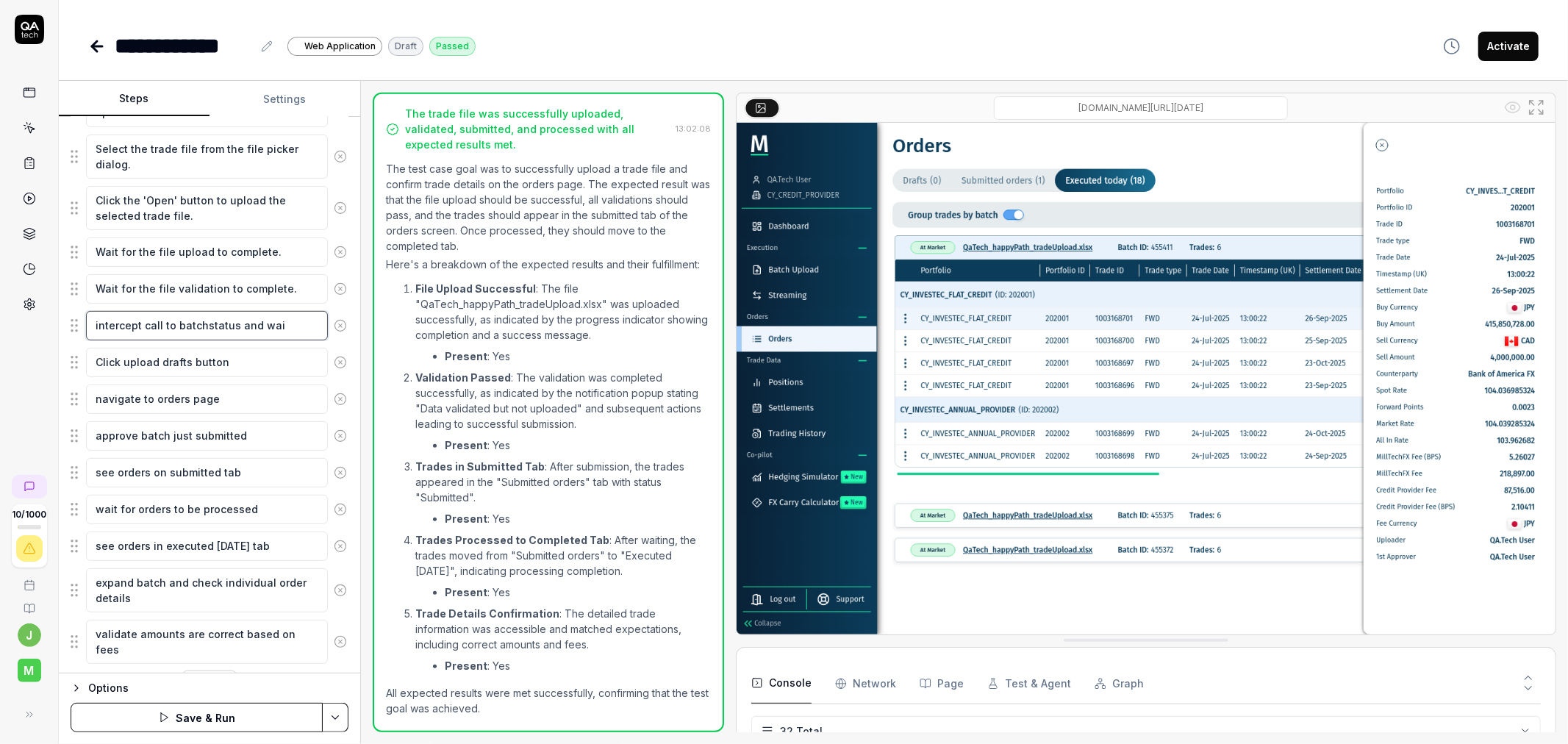
type textarea "intercept call to batchstatus and wait"
type textarea "*"
type textarea "intercept call to batchstatus and waitr"
type textarea "*"
type textarea "intercept call to batchstatus and waitr"
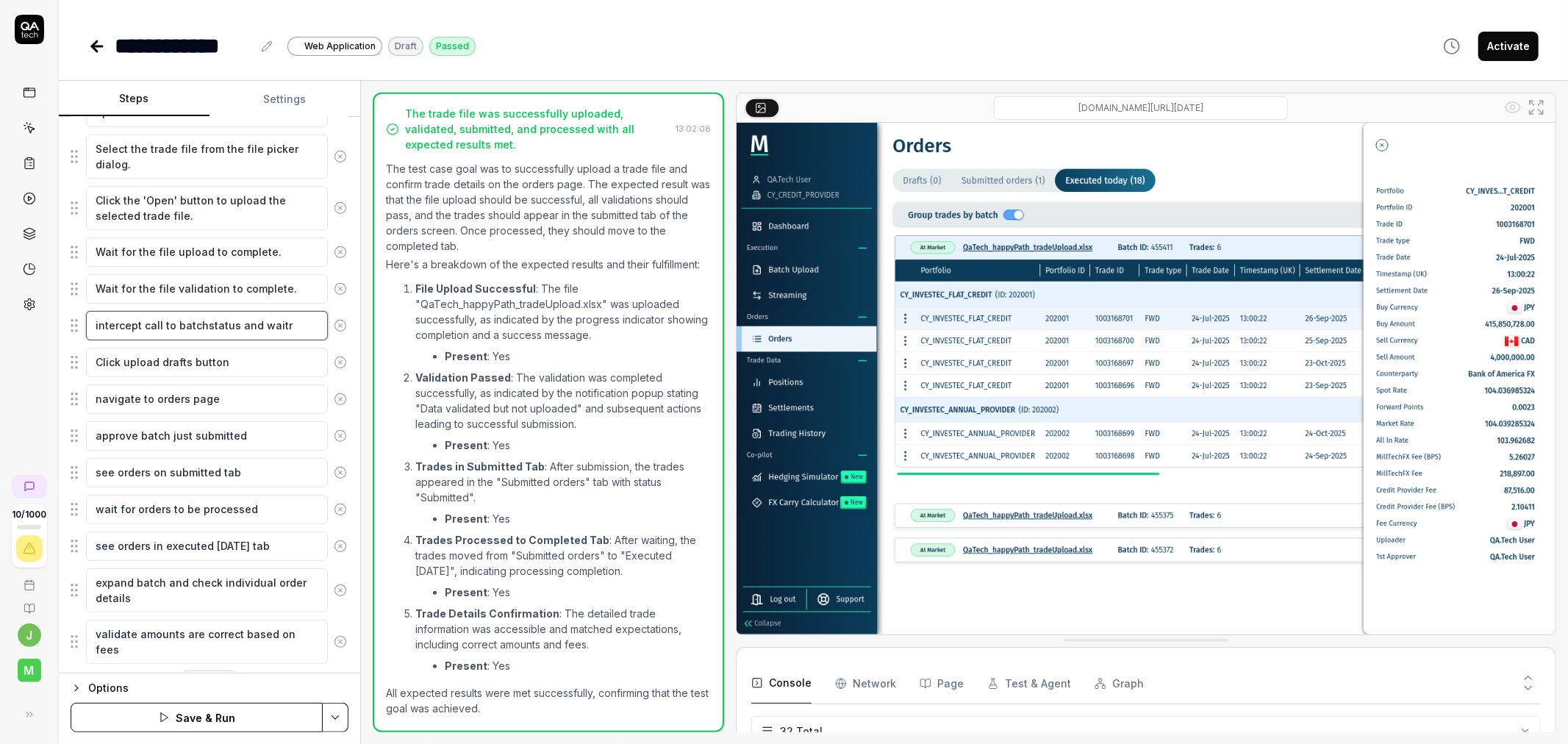
type textarea "*"
type textarea "intercept call to batchstatus and waitr"
type textarea "*"
type textarea "intercept call to batchstatus and wait"
type textarea "*"
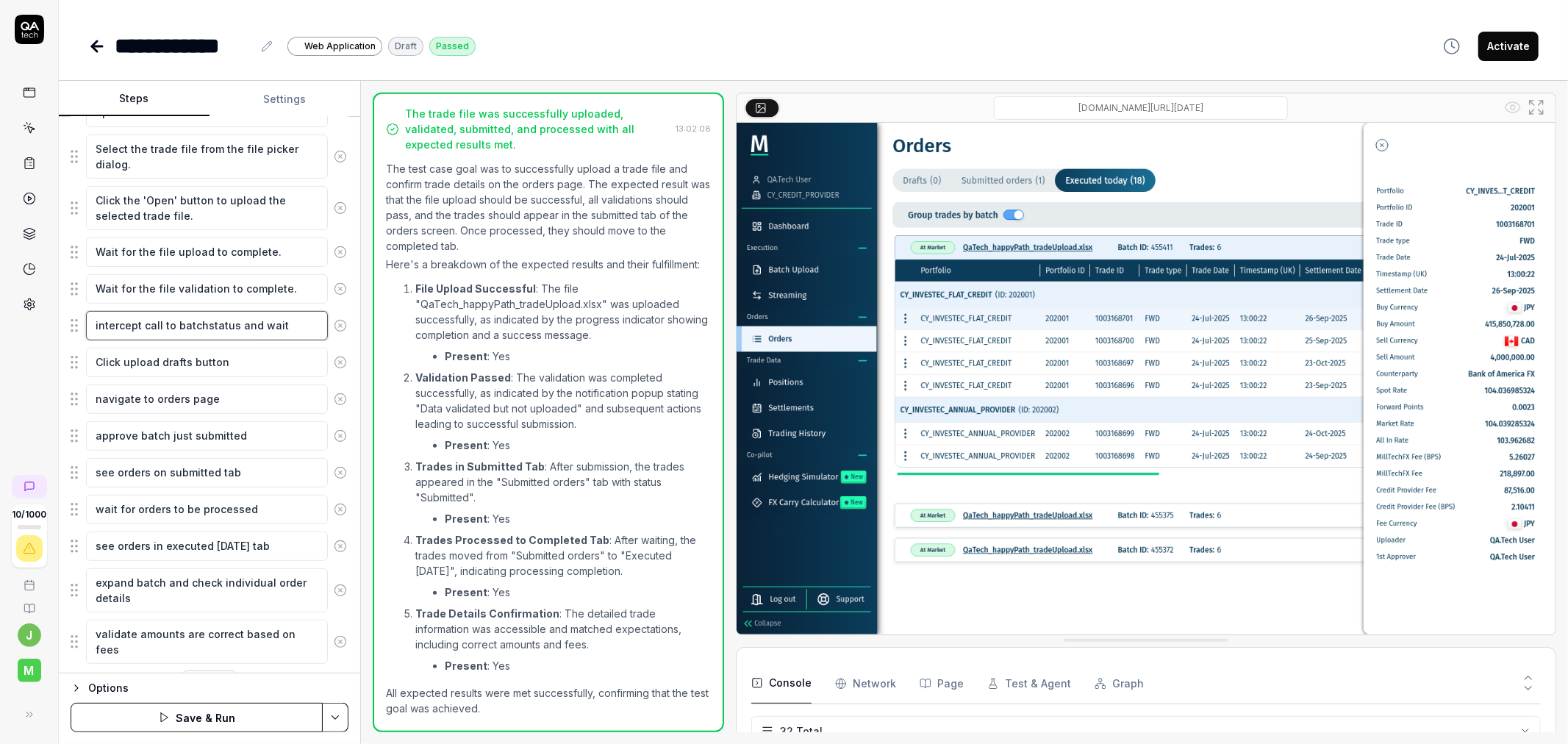
type textarea "intercept call to batchstatus and wai"
type textarea "*"
type textarea "intercept call to batchstatus and wa"
type textarea "*"
type textarea "intercept call to batchstatus and w"
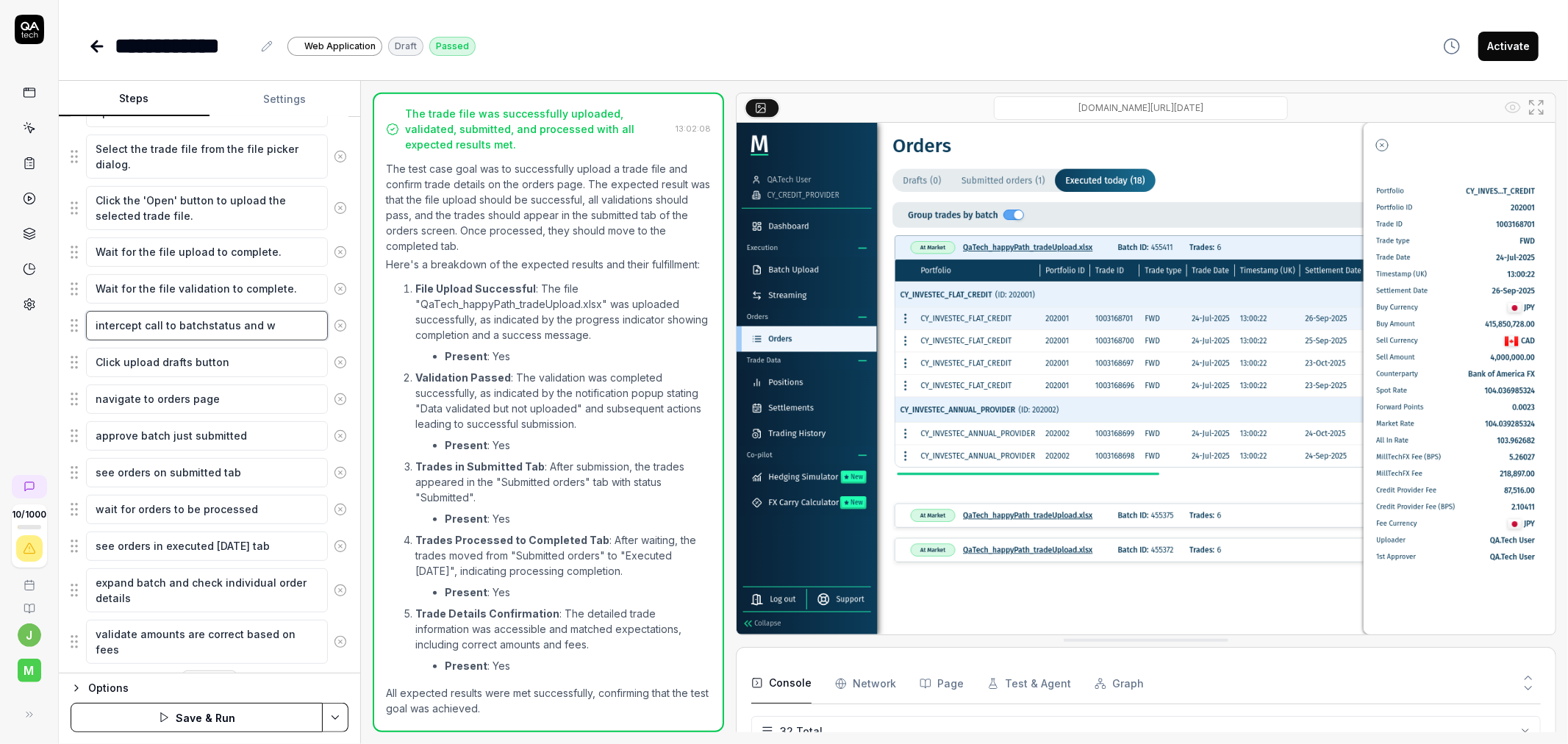
type textarea "*"
type textarea "intercept call to batchstatus and"
type textarea "*"
type textarea "intercept call to batchstatus and r"
type textarea "*"
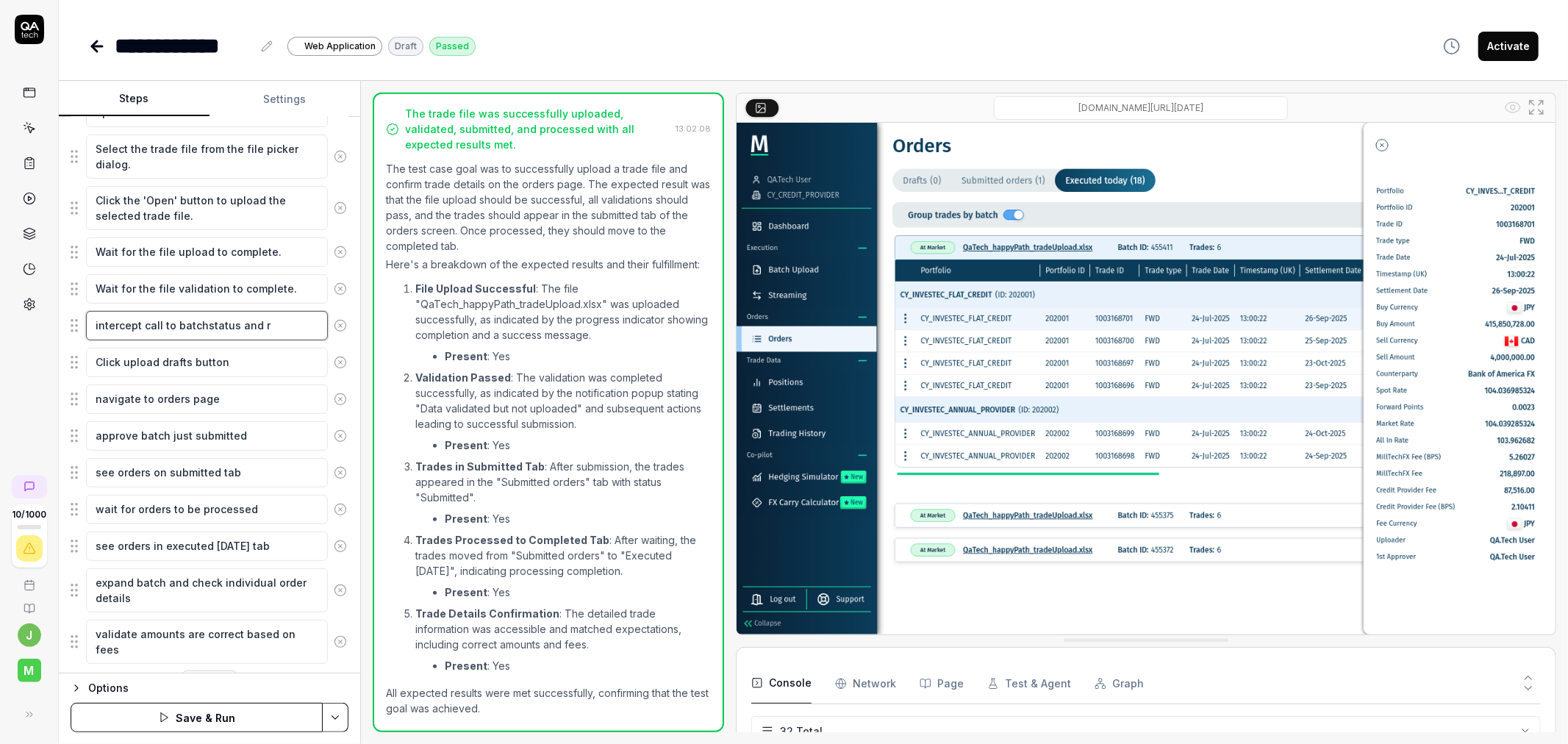
type textarea "intercept call to batchstatus and re"
type textarea "*"
type textarea "intercept call to batchstatus and ret"
type textarea "*"
type textarea "intercept call to batchstatus and retr"
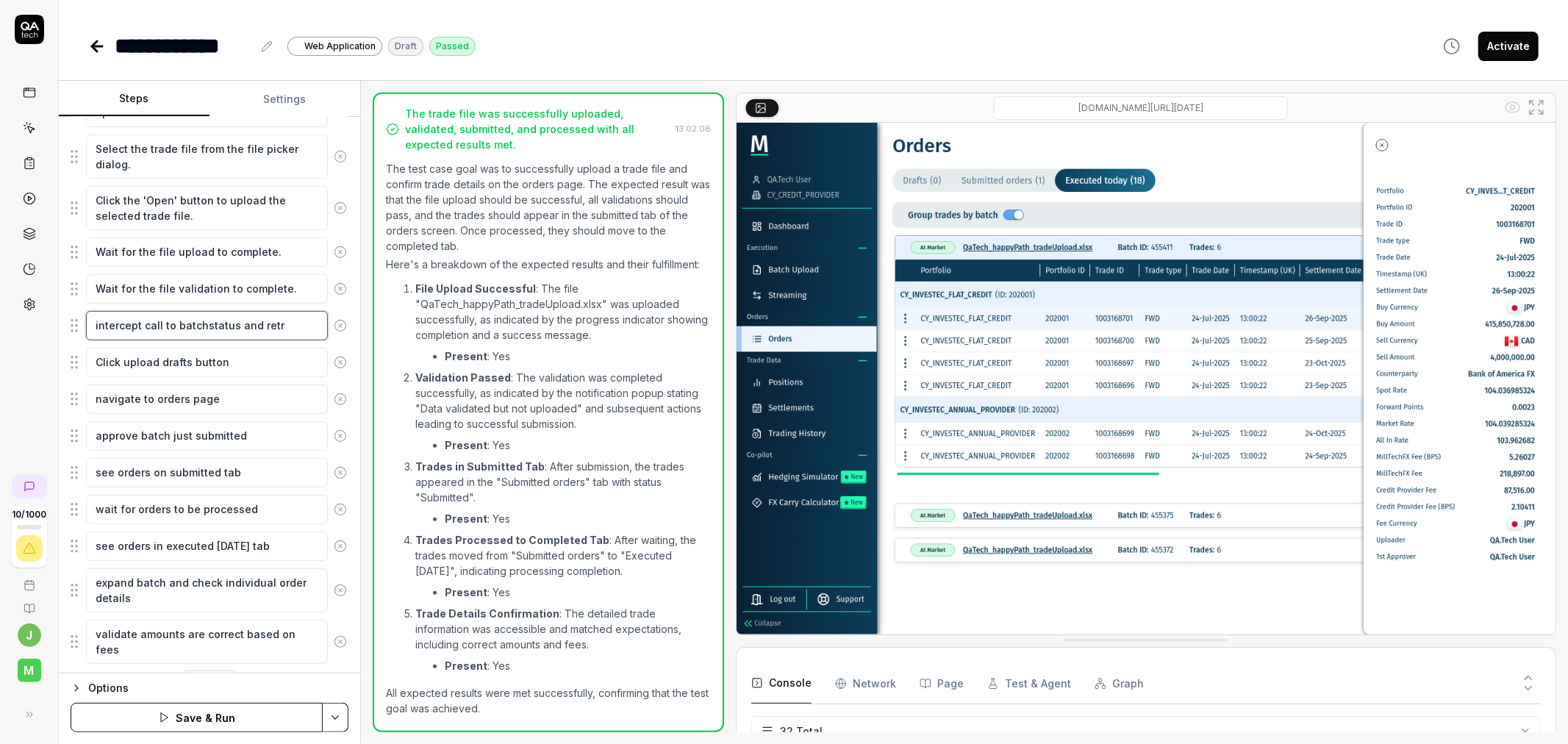
type textarea "*"
type textarea "intercept call to batchstatus and retri"
type textarea "*"
type textarea "intercept call to batchstatus and retrie"
type textarea "*"
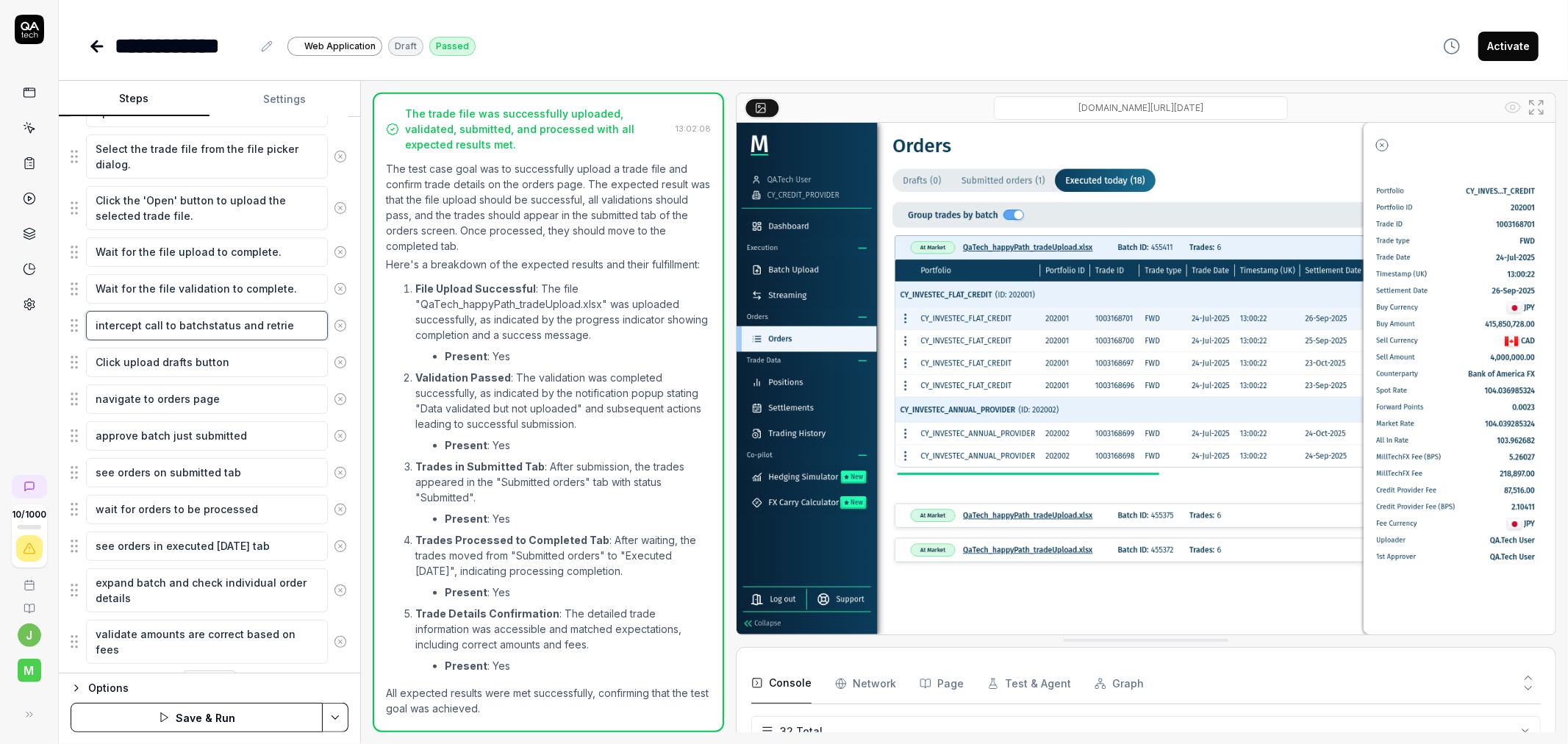
type textarea "intercept call to batchstatus and retriev"
type textarea "*"
type textarea "intercept call to batchstatus and retrieve"
type textarea "*"
type textarea "intercept call to batchstatus and retrieve"
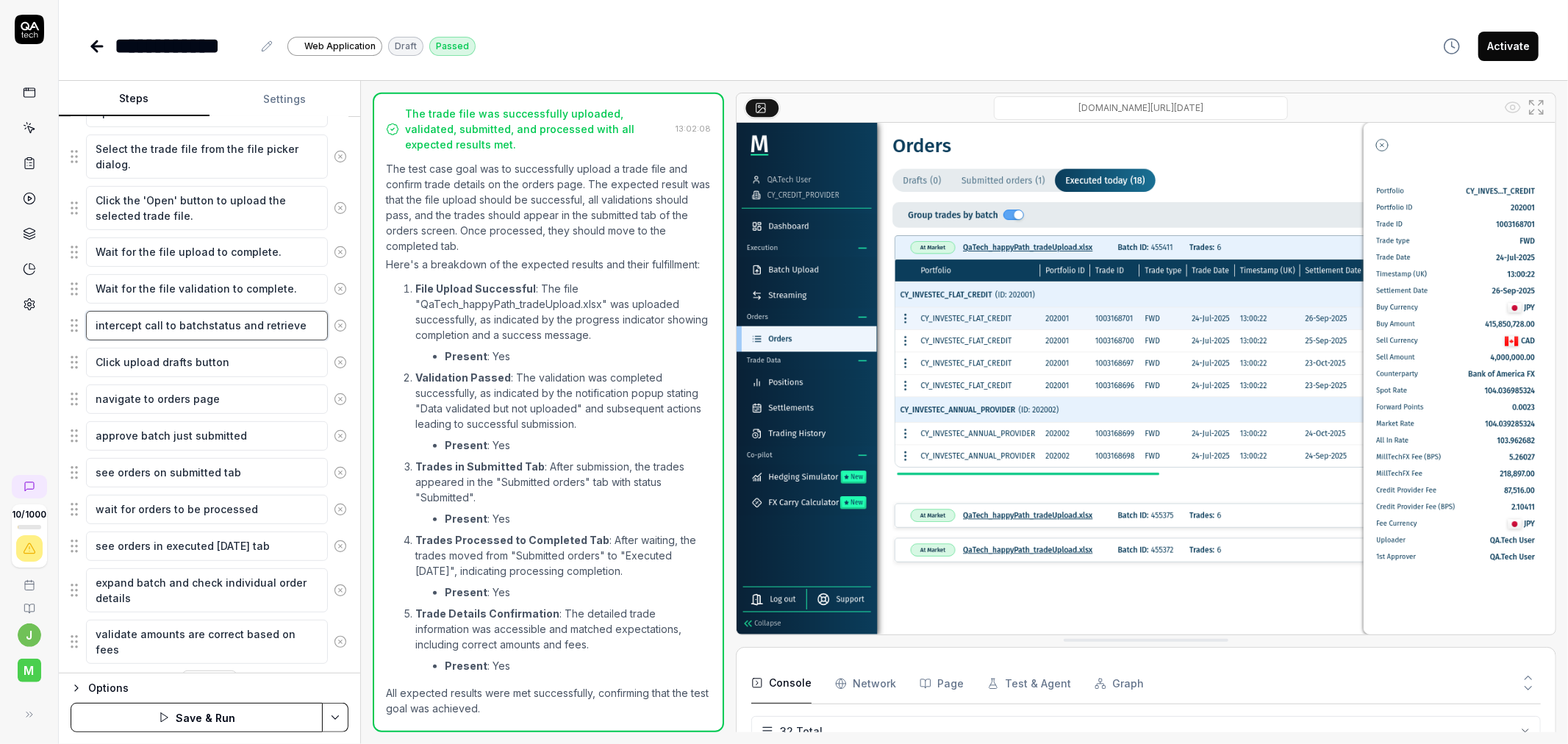
type textarea "*"
type textarea "intercept call to batchstatus and retrieve r"
type textarea "*"
type textarea "intercept call to batchstatus and retrieve re"
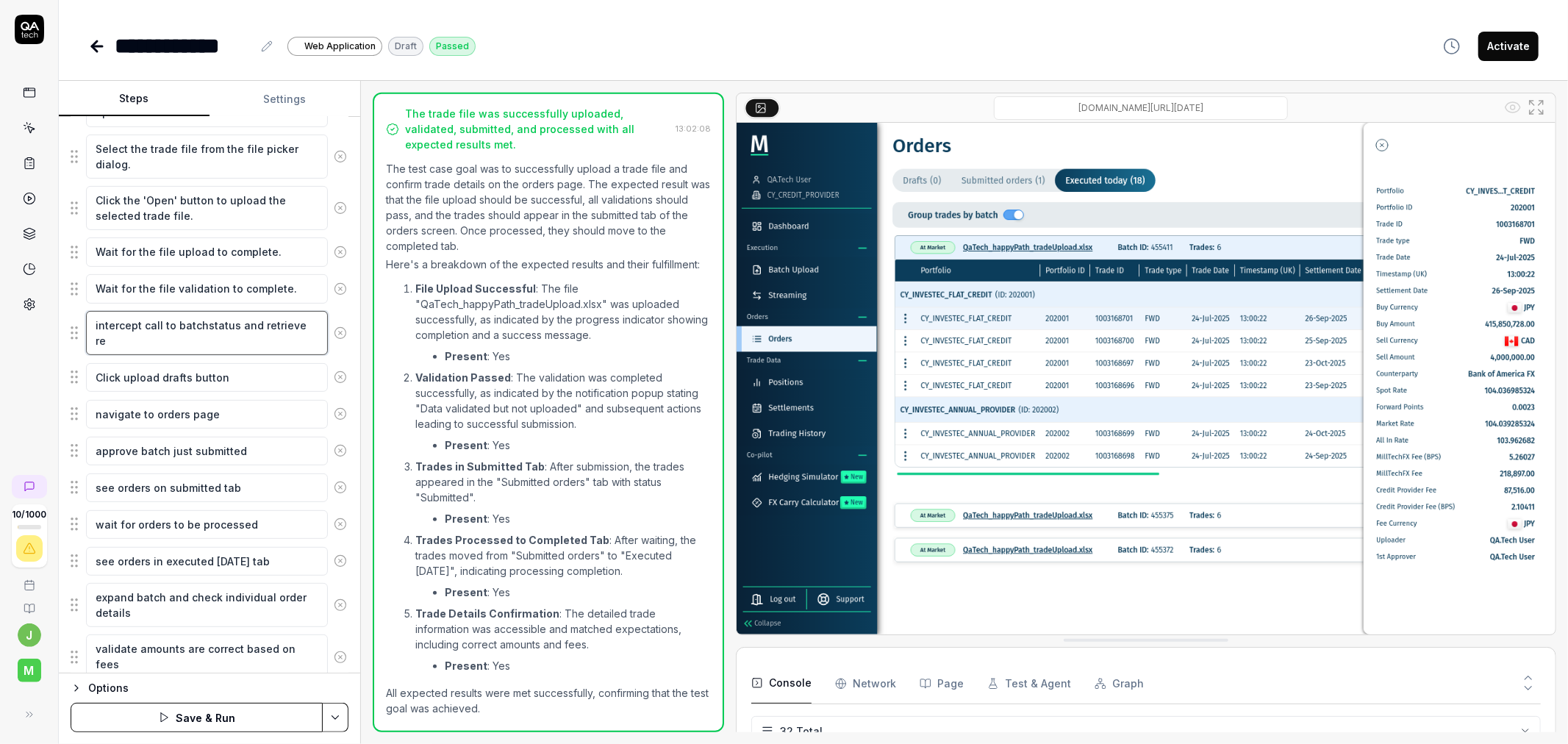
type textarea "*"
type textarea "intercept call to batchstatus and retrieve res"
type textarea "*"
type textarea "intercept call to batchstatus and retrieve resp"
type textarea "*"
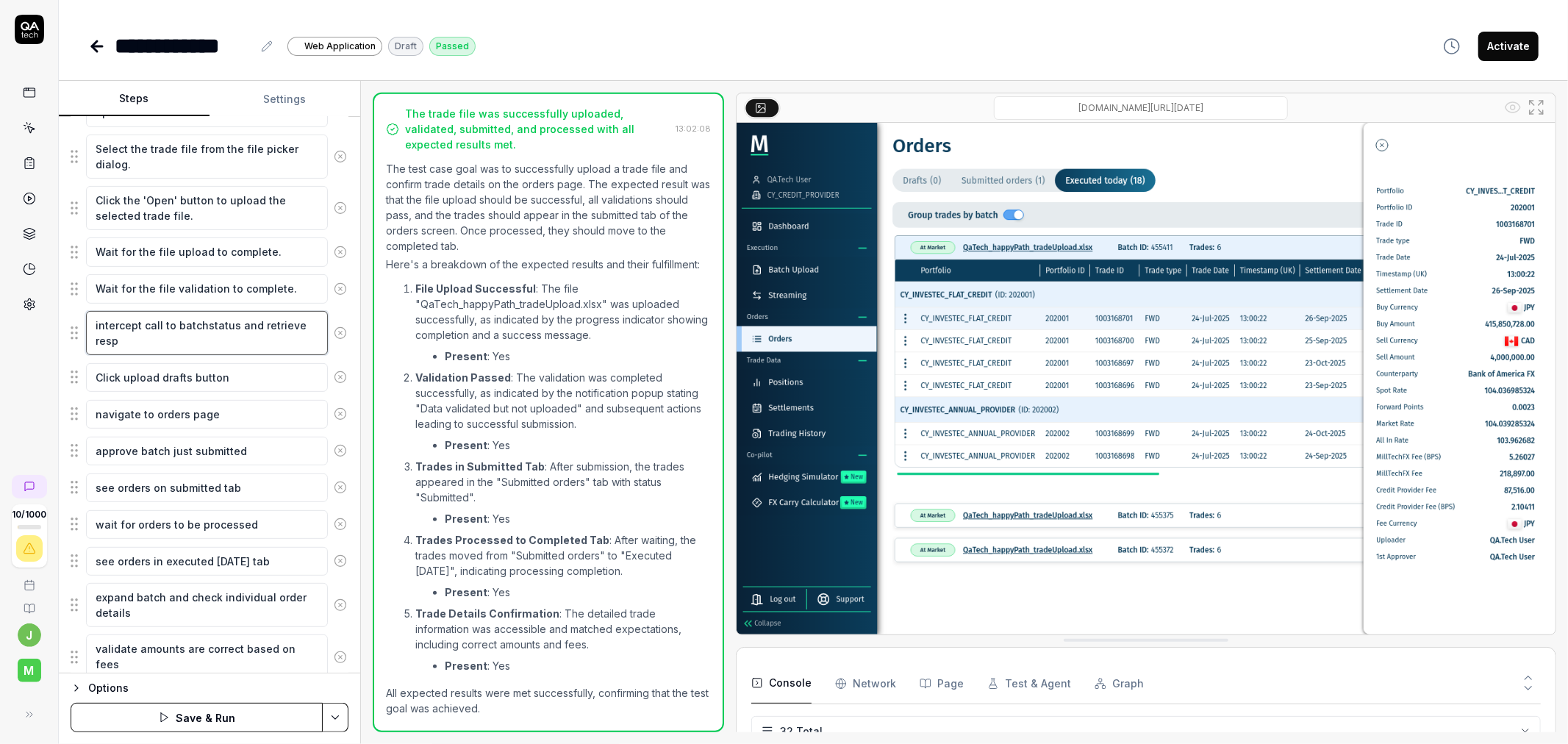
type textarea "intercept call to batchstatus and retrieve respo"
type textarea "*"
type textarea "intercept call to batchstatus and retrieve respon"
type textarea "*"
type textarea "intercept call to batchstatus and retrieve respons"
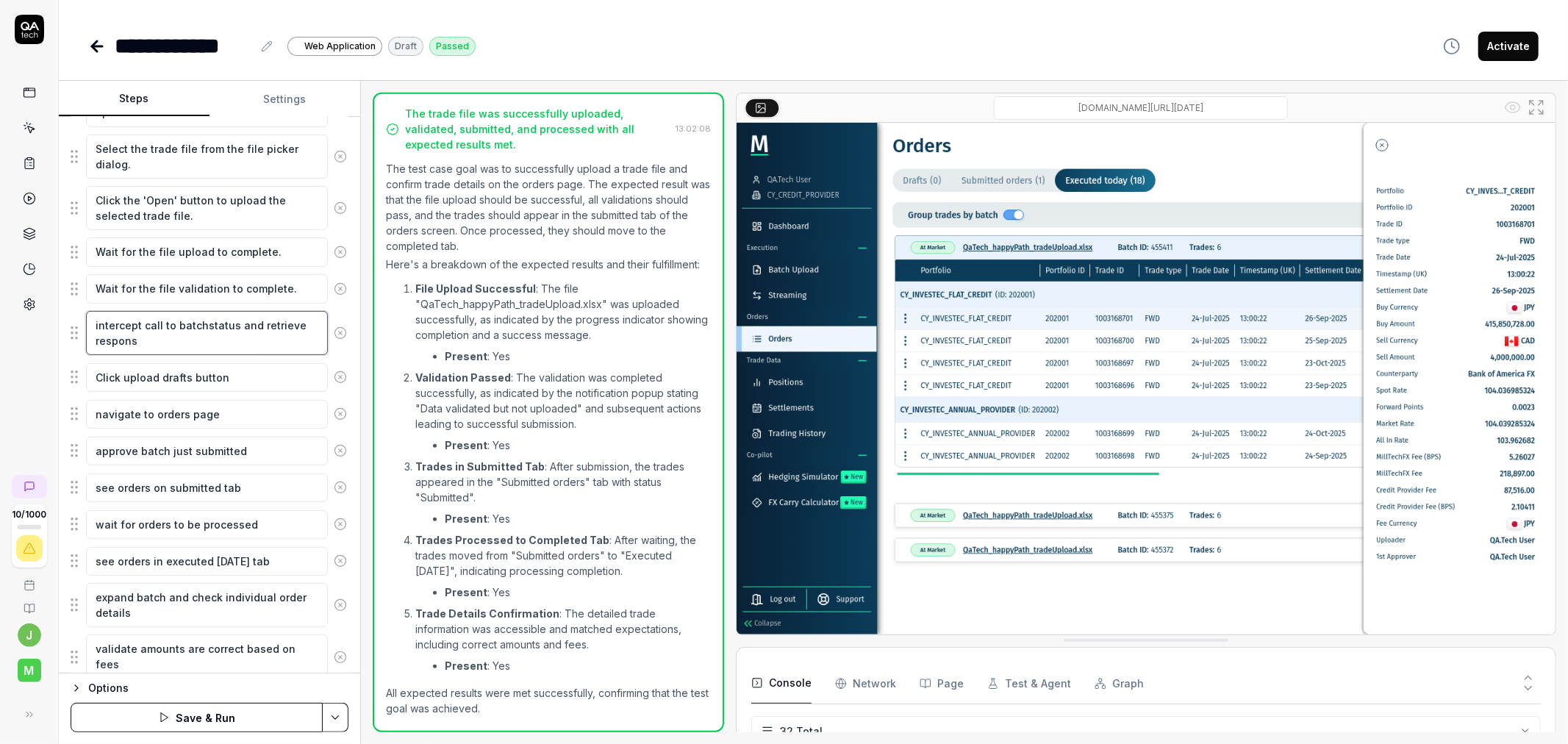
type textarea "*"
type textarea "intercept call to batchstatus and retrieve response"
click at [245, 719] on button "Save & Run" at bounding box center [196, 717] width 252 height 29
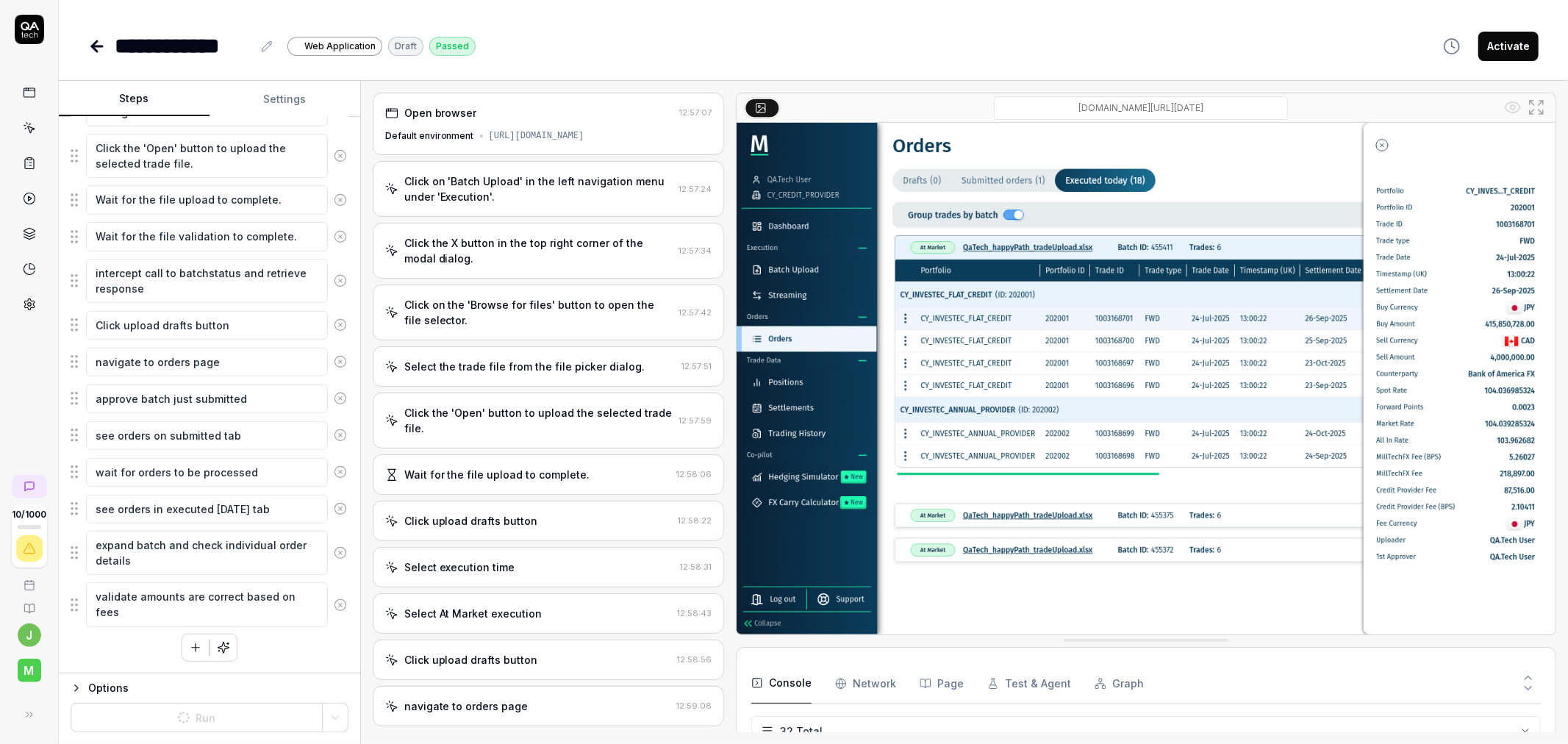
type textarea "*"
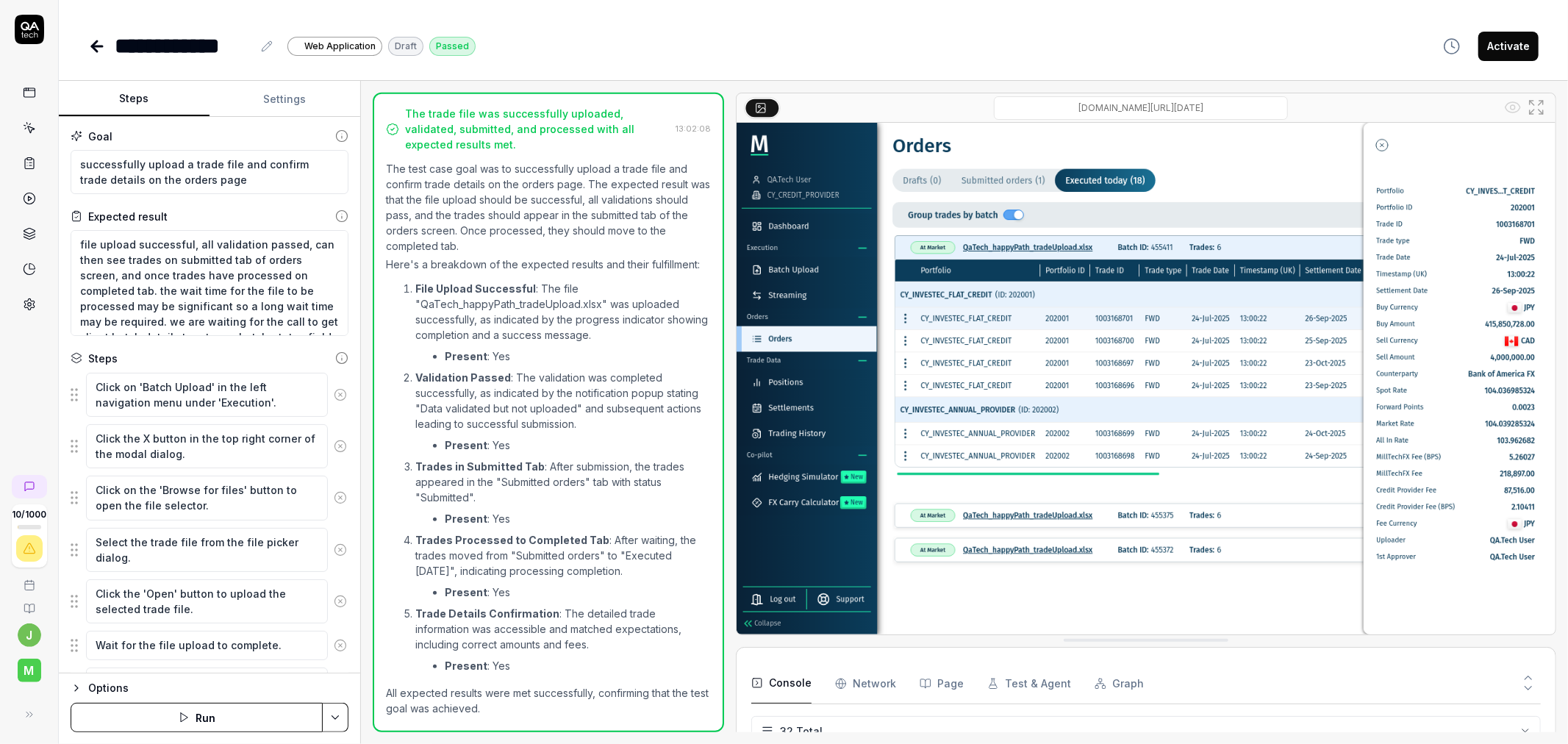
type textarea "*"
